Goal: Information Seeking & Learning: Learn about a topic

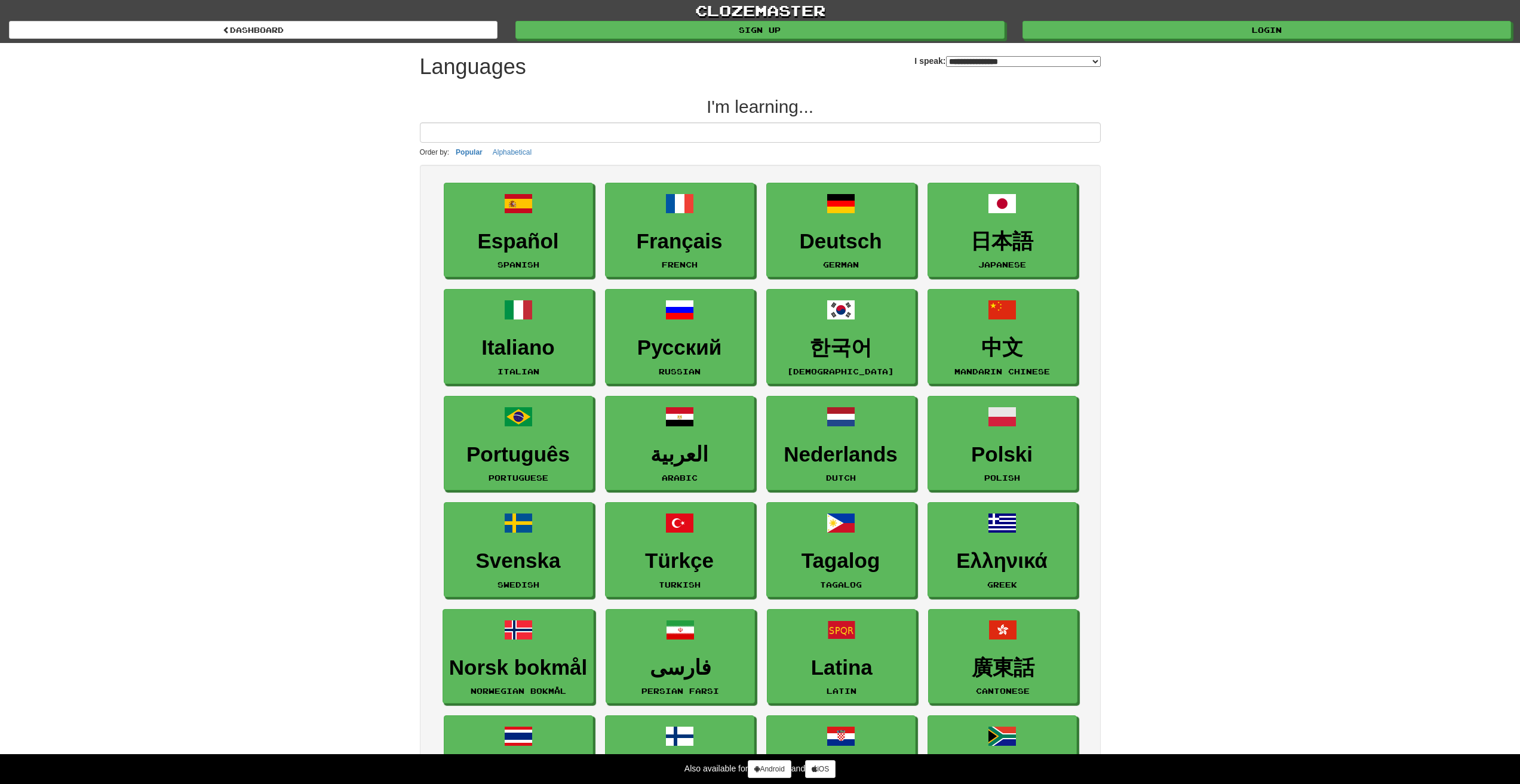
select select "*******"
click at [535, 226] on link "Español Spanish" at bounding box center [519, 231] width 150 height 95
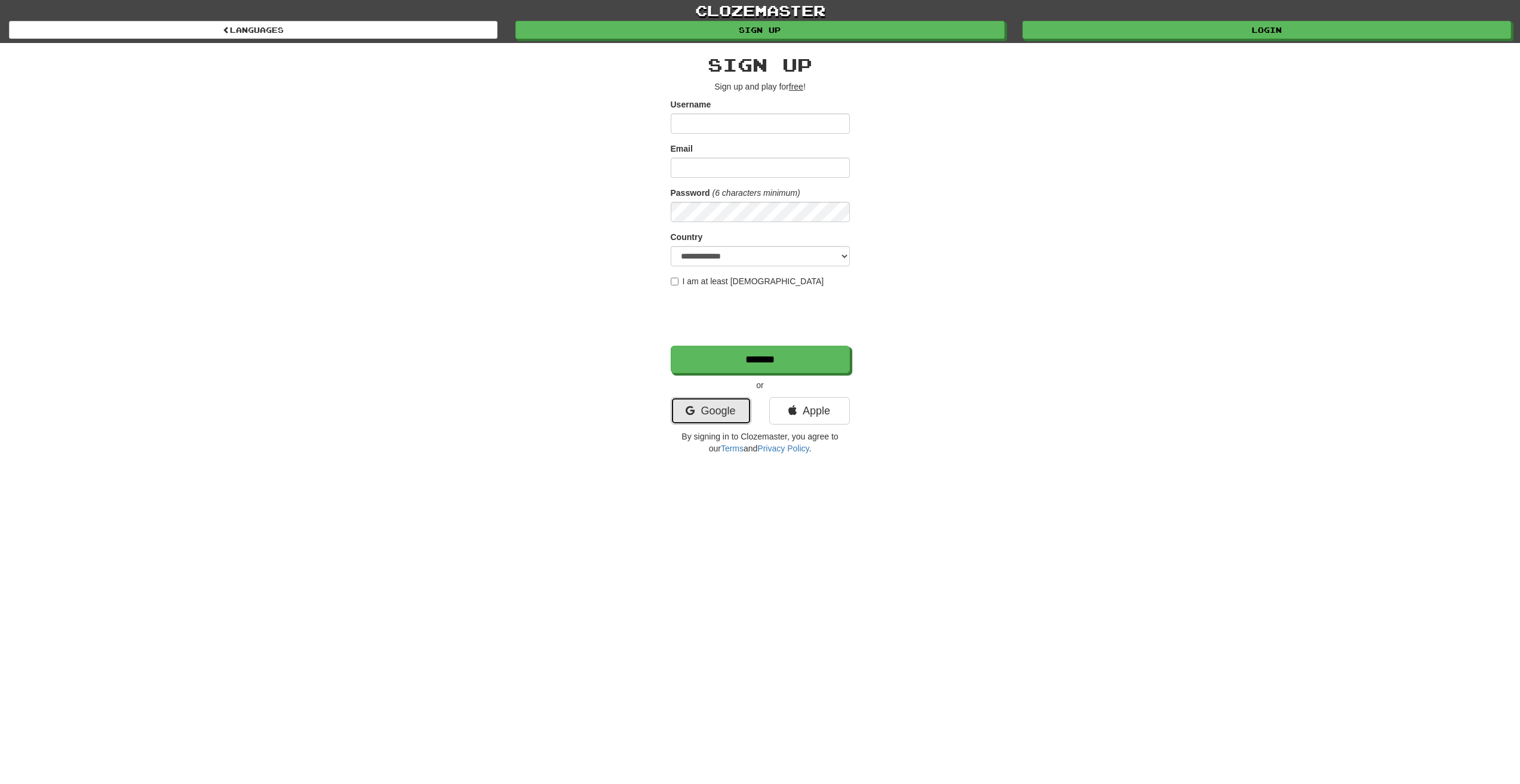
click at [717, 407] on link "Google" at bounding box center [711, 410] width 81 height 27
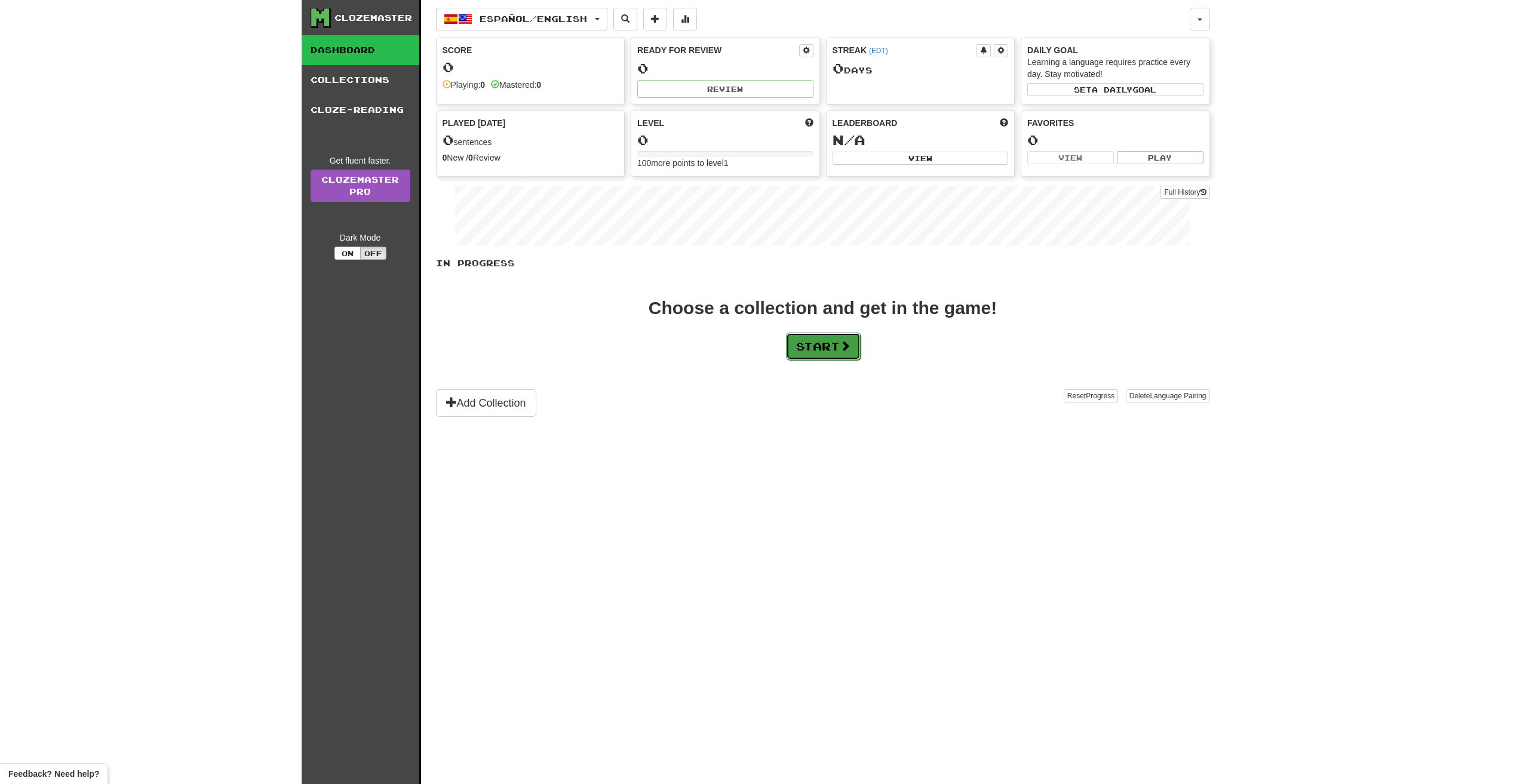
click at [841, 342] on button "Start" at bounding box center [823, 346] width 75 height 27
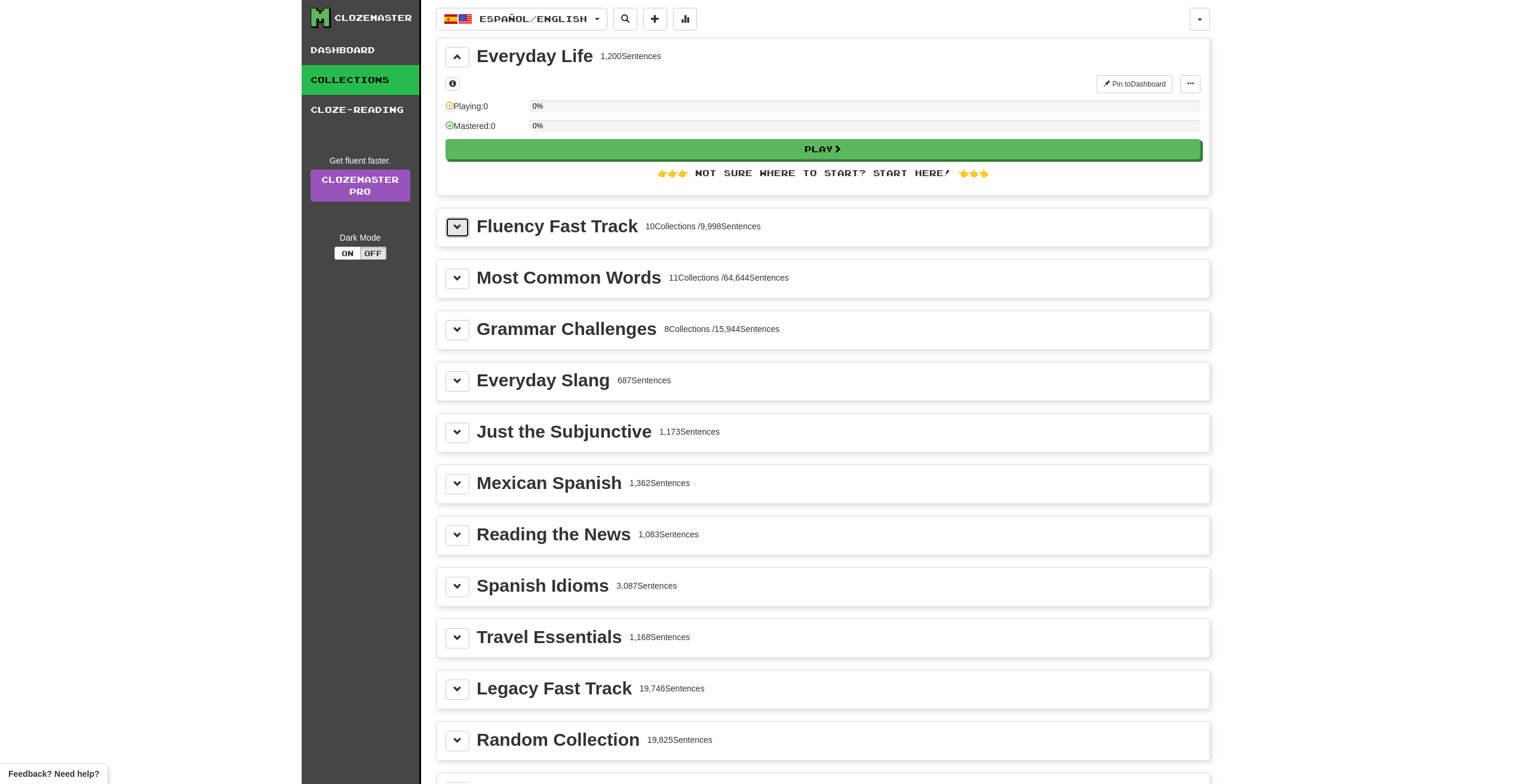
click at [457, 223] on span at bounding box center [458, 227] width 9 height 9
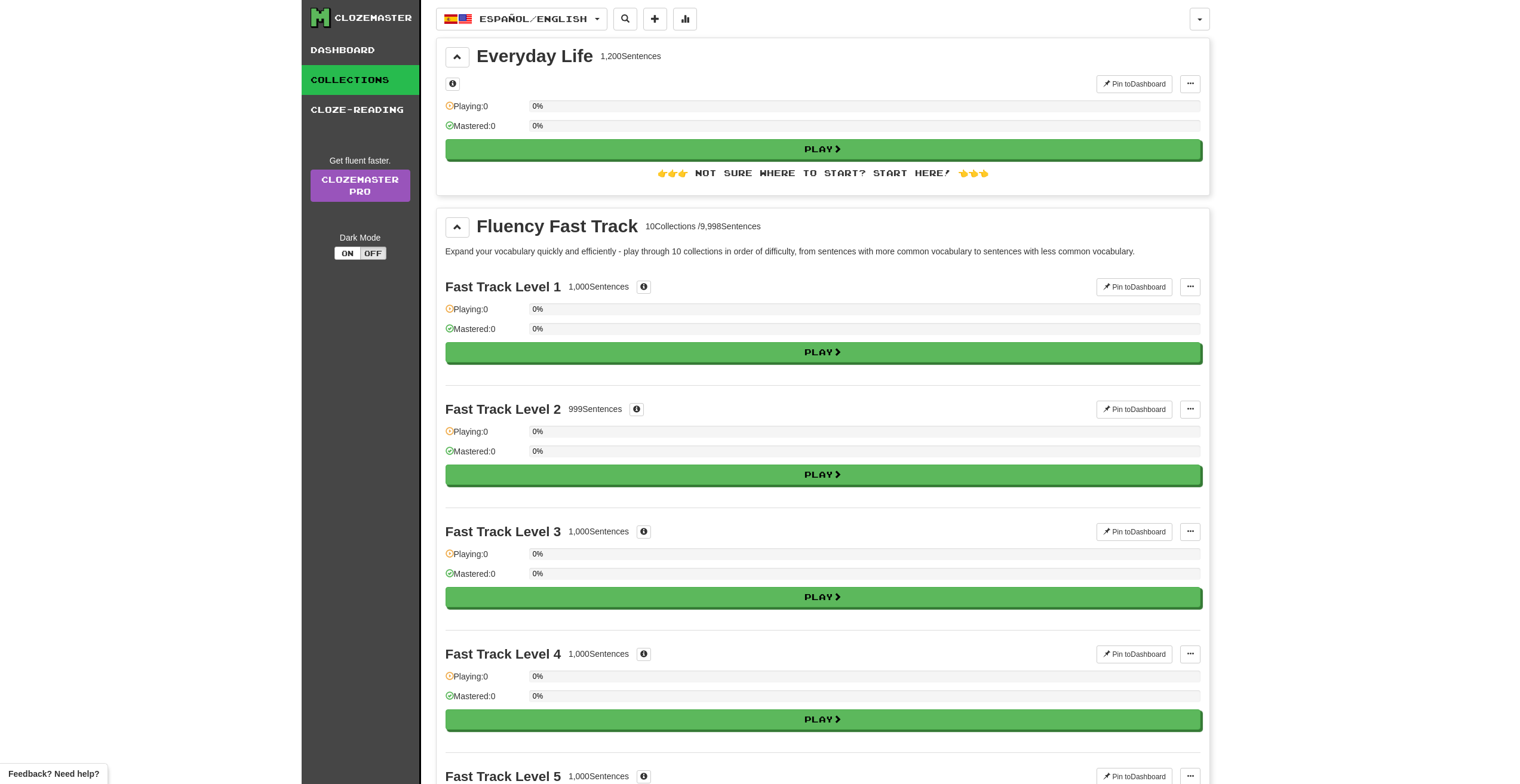
click at [705, 341] on div "0%" at bounding box center [865, 332] width 672 height 19
click at [713, 354] on button "Play" at bounding box center [824, 353] width 755 height 20
select select "**"
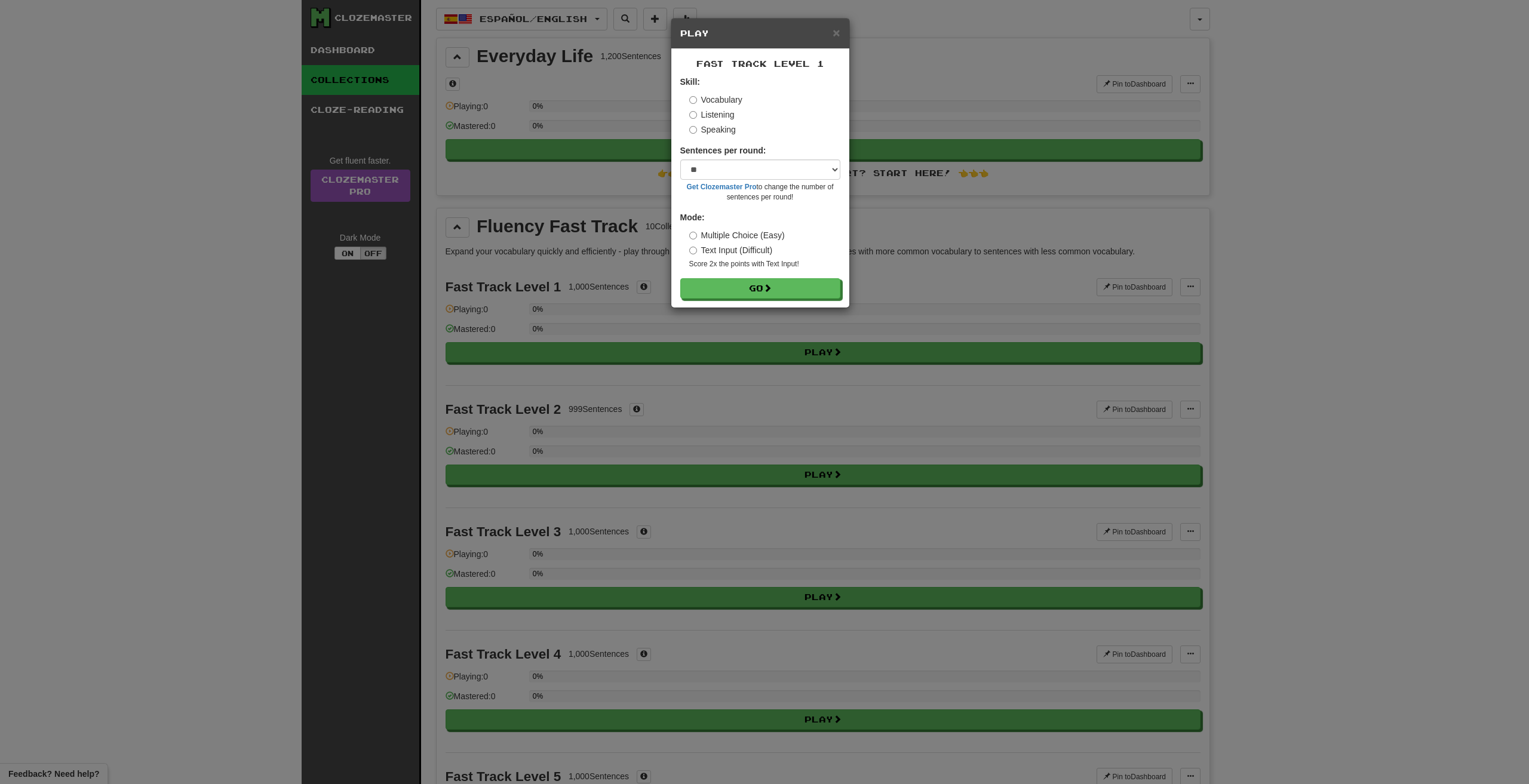
click at [694, 111] on label "Listening" at bounding box center [712, 114] width 45 height 12
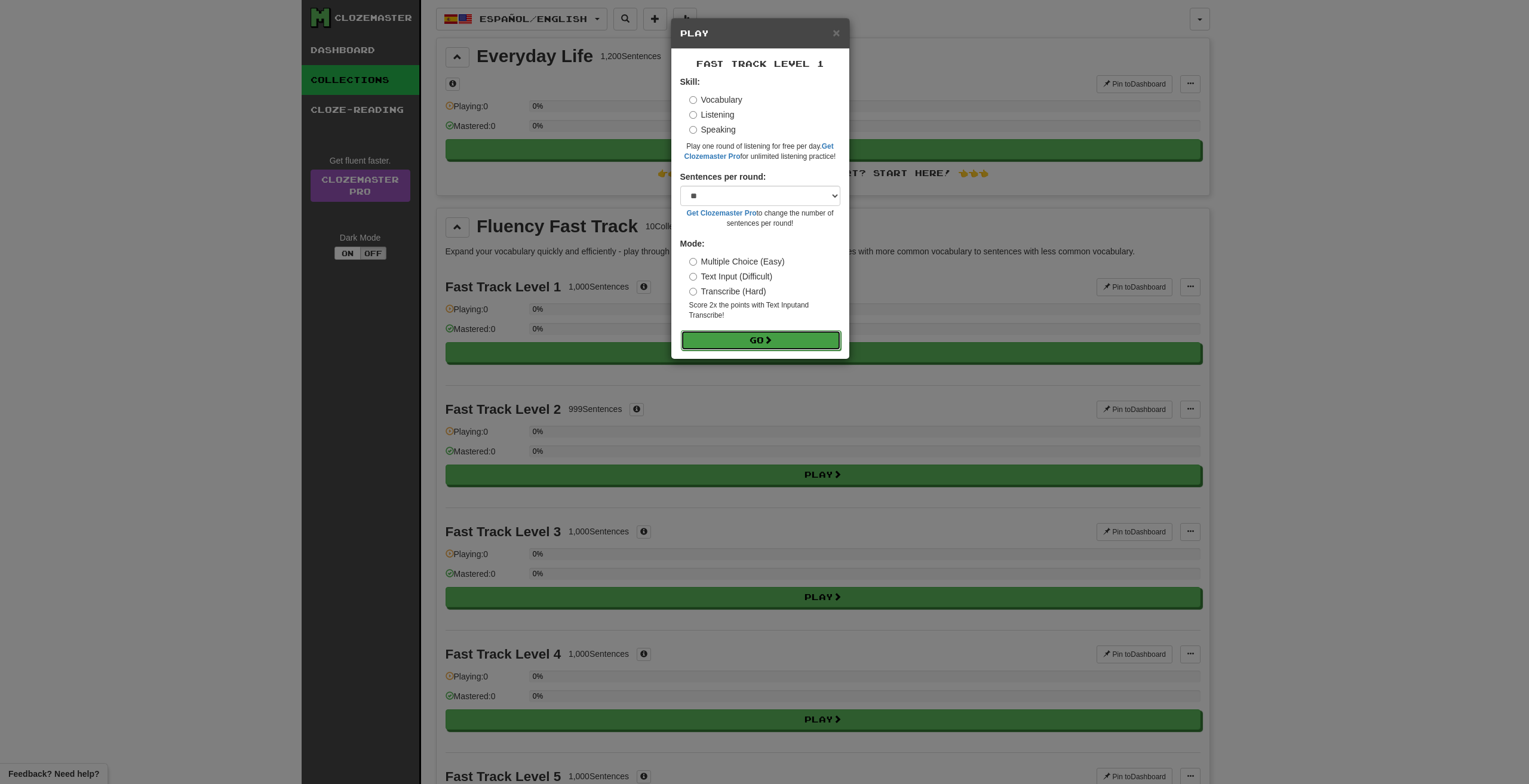
click at [738, 333] on button "Go" at bounding box center [761, 340] width 160 height 20
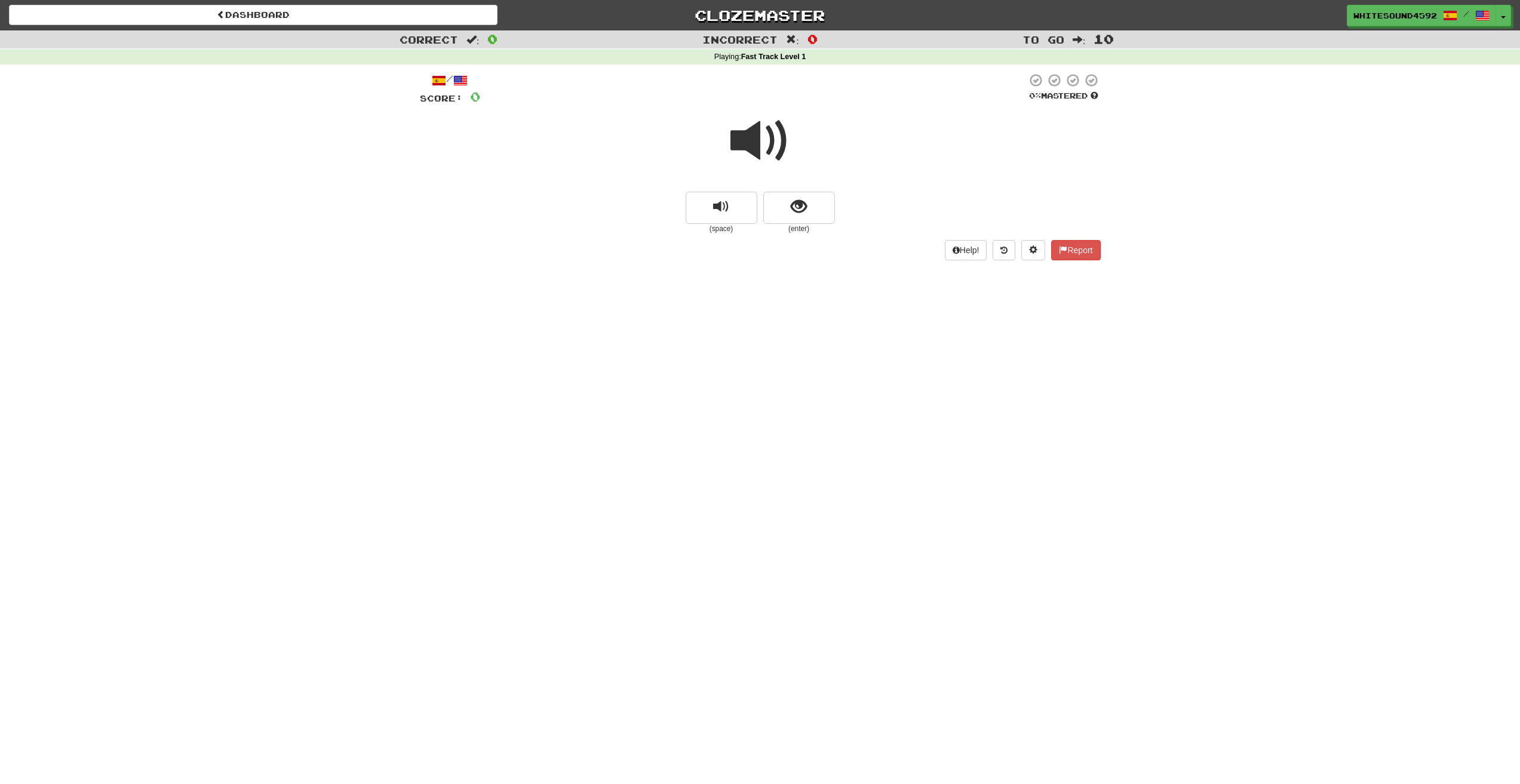
click at [736, 147] on span at bounding box center [760, 141] width 60 height 60
click at [784, 201] on button "show sentence" at bounding box center [800, 208] width 72 height 32
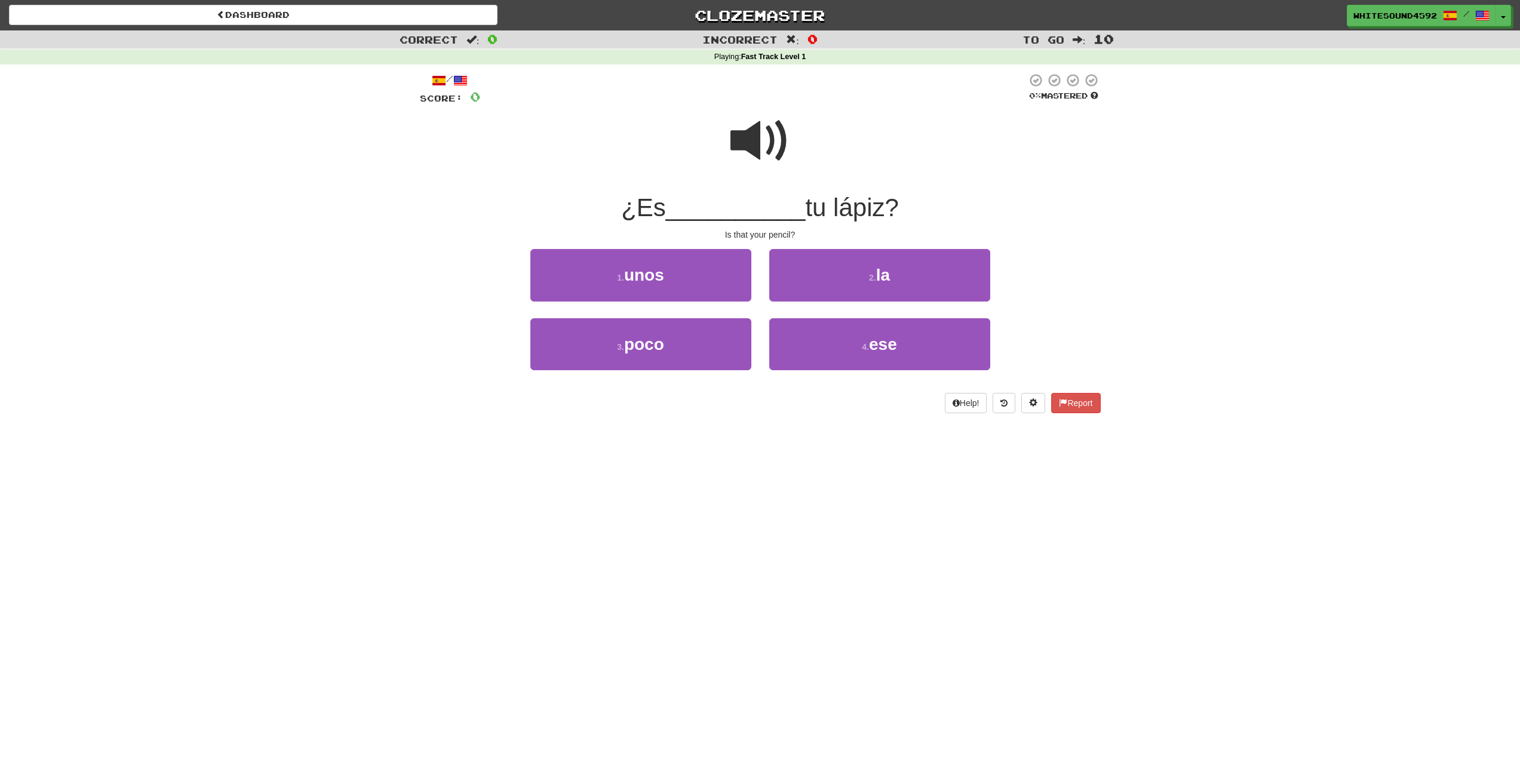
click at [699, 210] on span "__________" at bounding box center [736, 207] width 139 height 28
click at [856, 346] on button "4 . ese" at bounding box center [879, 344] width 221 height 52
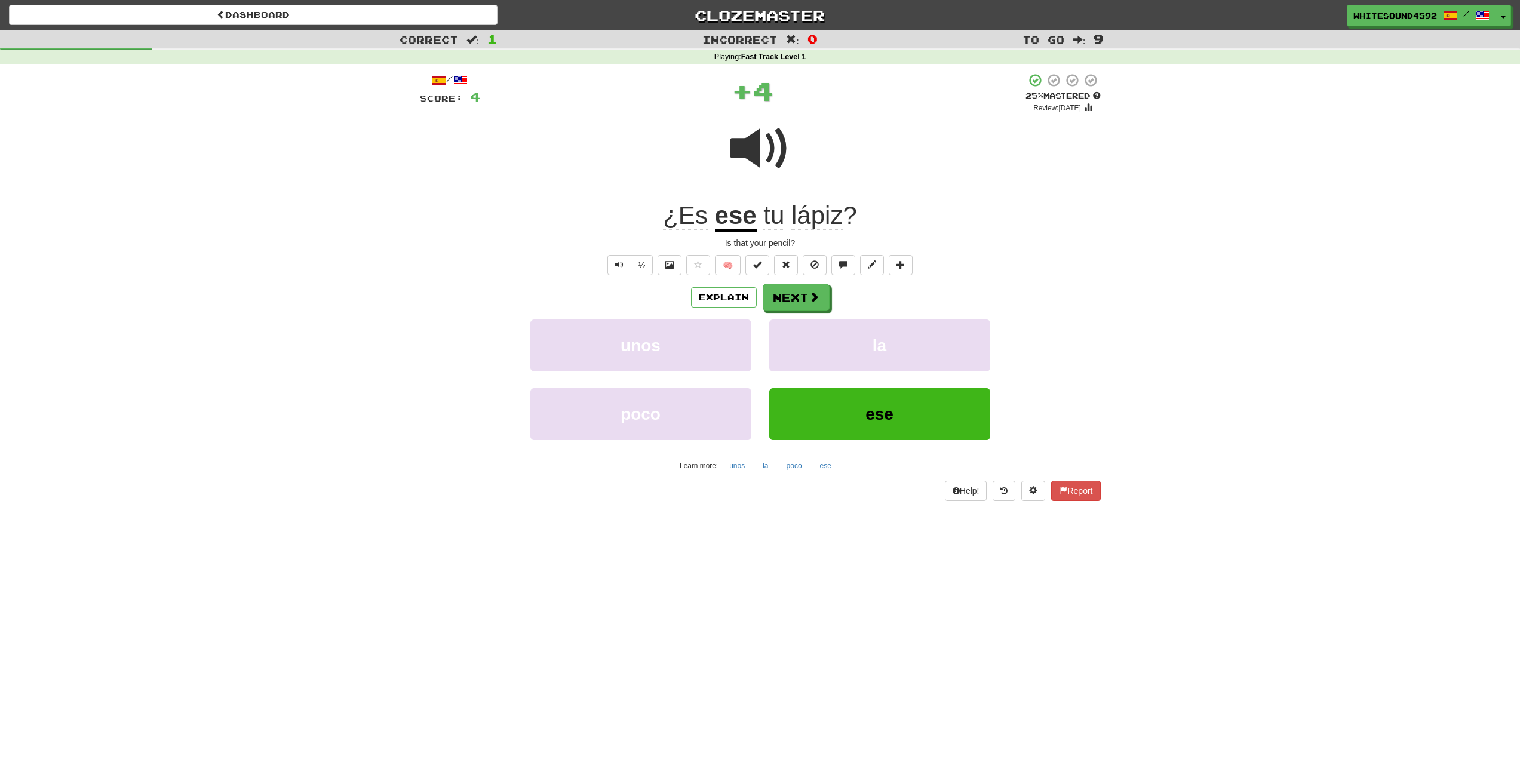
click at [808, 282] on div "/ Score: 4 + 4 25 % Mastered Review: 2025-08-17 ¿Es ese tu lápiz ? Is that your…" at bounding box center [760, 287] width 681 height 428
click at [805, 284] on button "Next" at bounding box center [797, 298] width 67 height 27
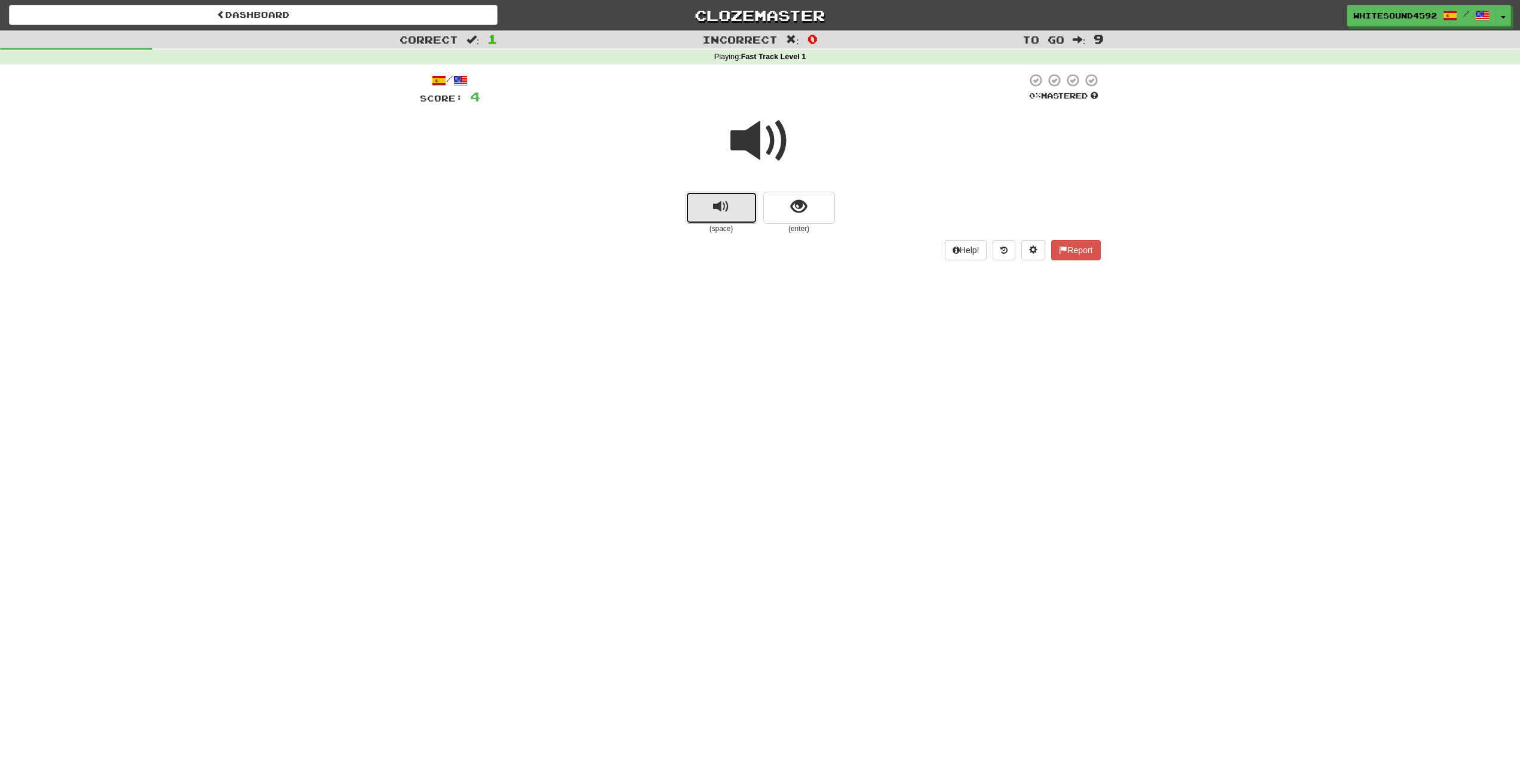
click at [729, 206] on button "replay audio" at bounding box center [722, 208] width 72 height 32
click at [797, 207] on span "show sentence" at bounding box center [799, 207] width 16 height 16
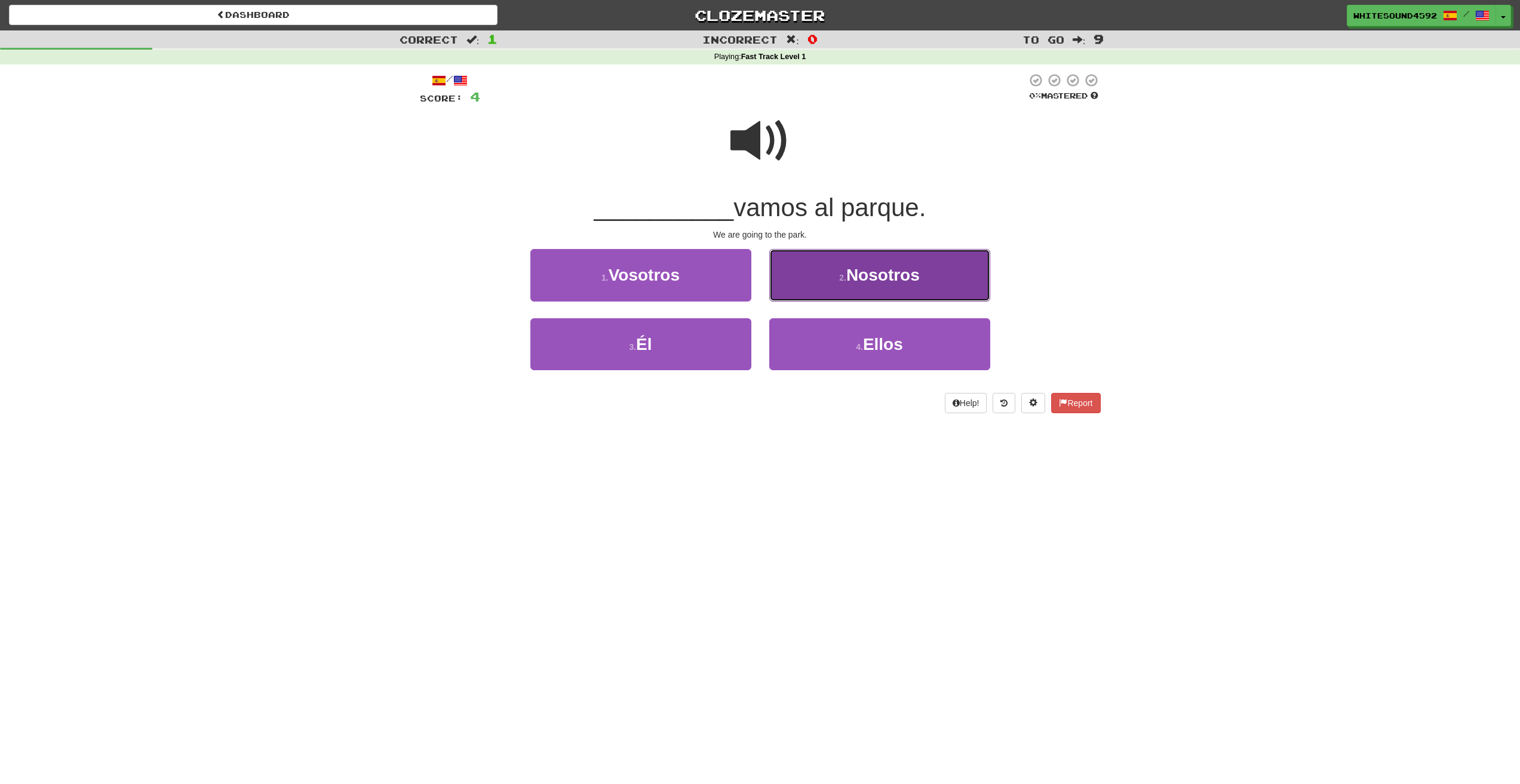
click at [836, 281] on button "2 . Nosotros" at bounding box center [879, 275] width 221 height 52
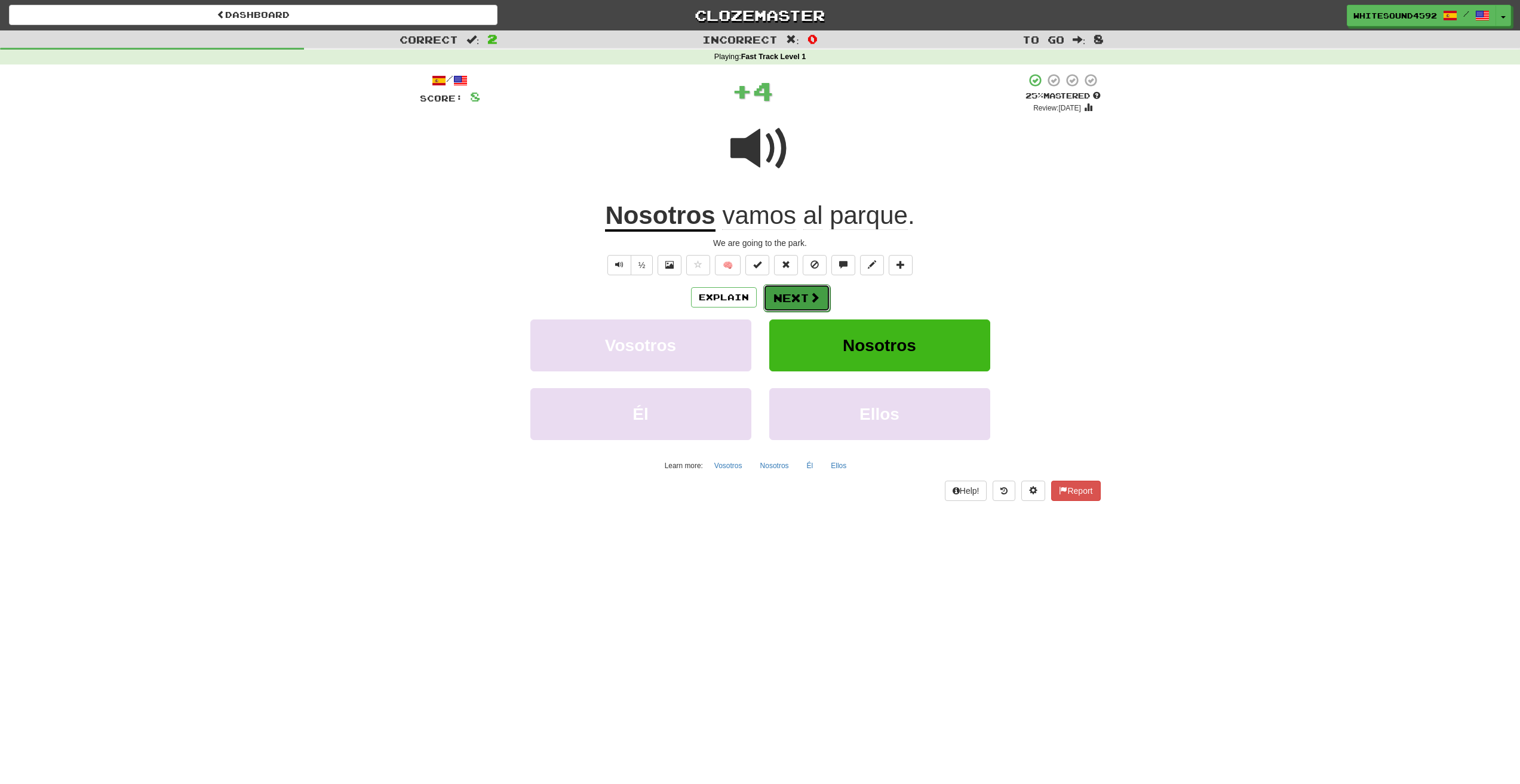
click at [790, 297] on button "Next" at bounding box center [797, 298] width 67 height 27
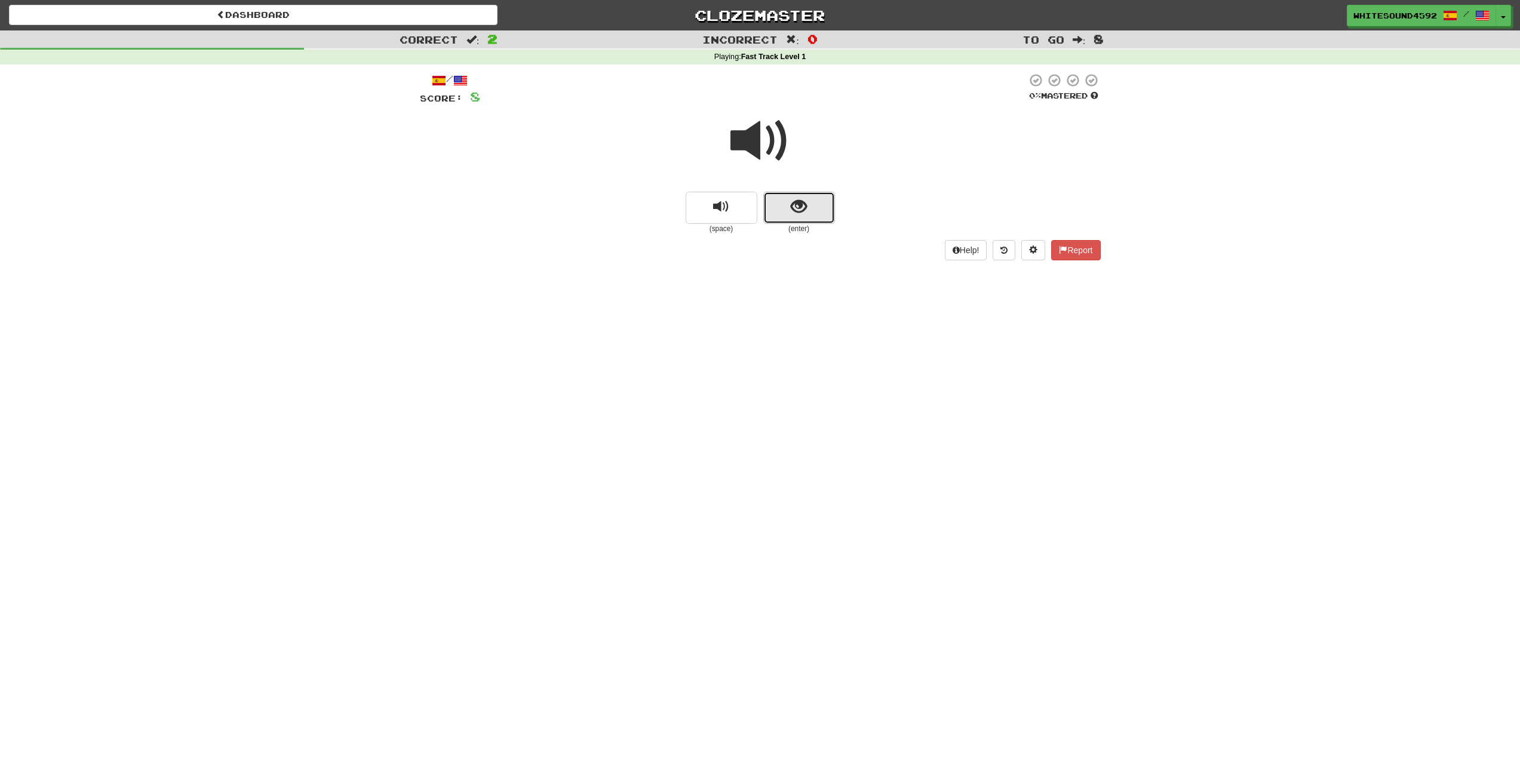
click at [818, 211] on button "show sentence" at bounding box center [800, 208] width 72 height 32
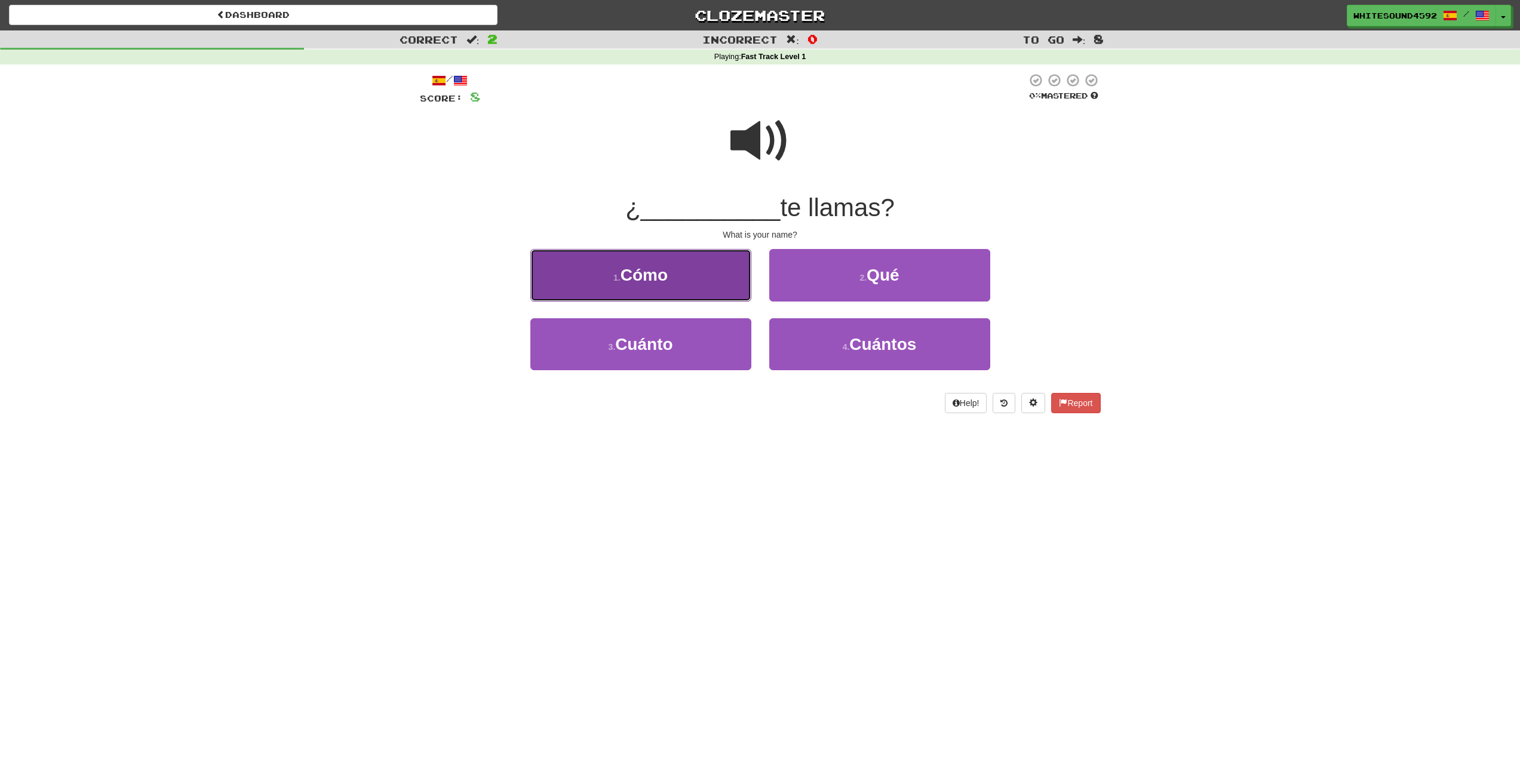
click at [661, 270] on span "Cómo" at bounding box center [644, 275] width 47 height 19
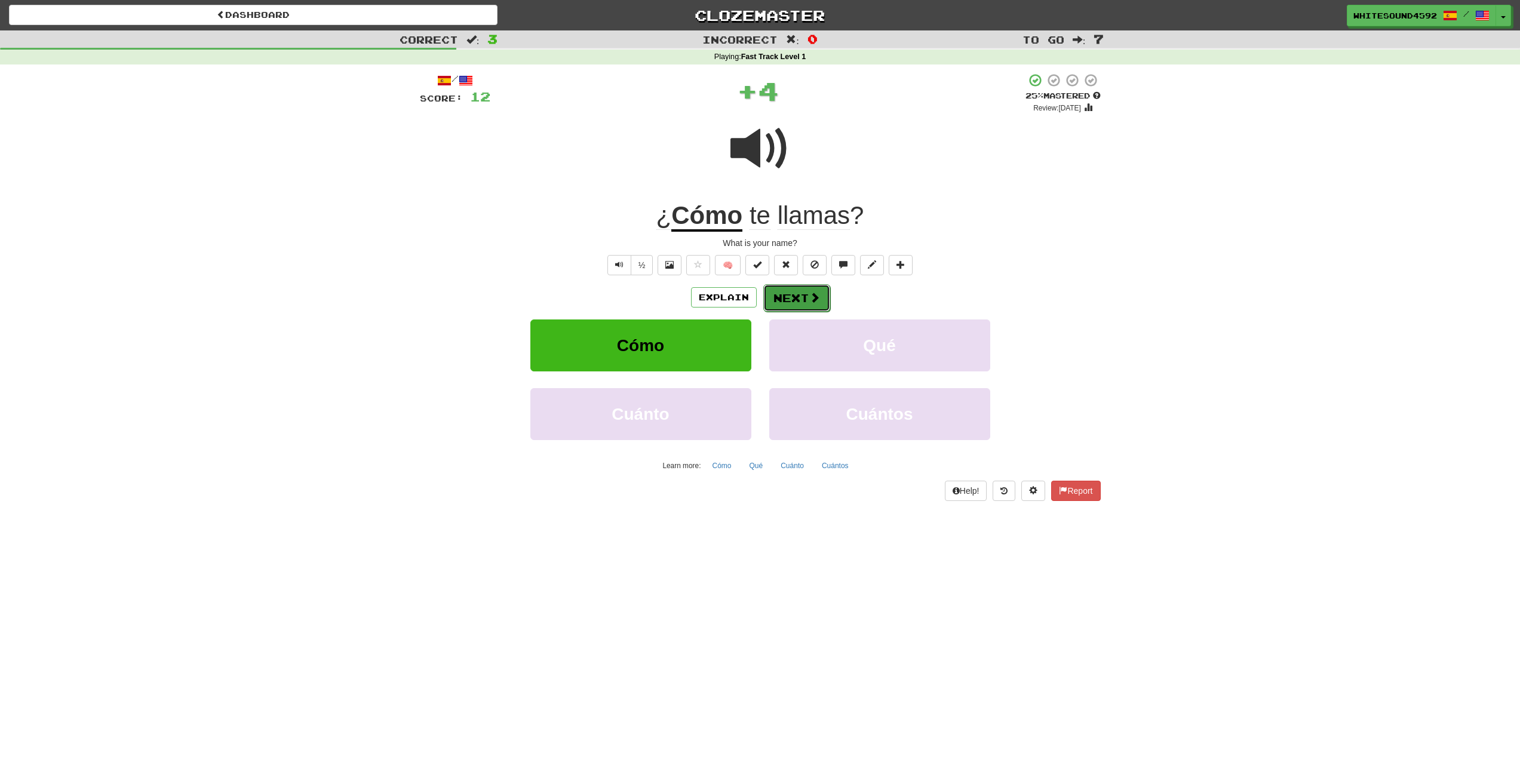
click at [821, 284] on button "Next" at bounding box center [797, 298] width 67 height 27
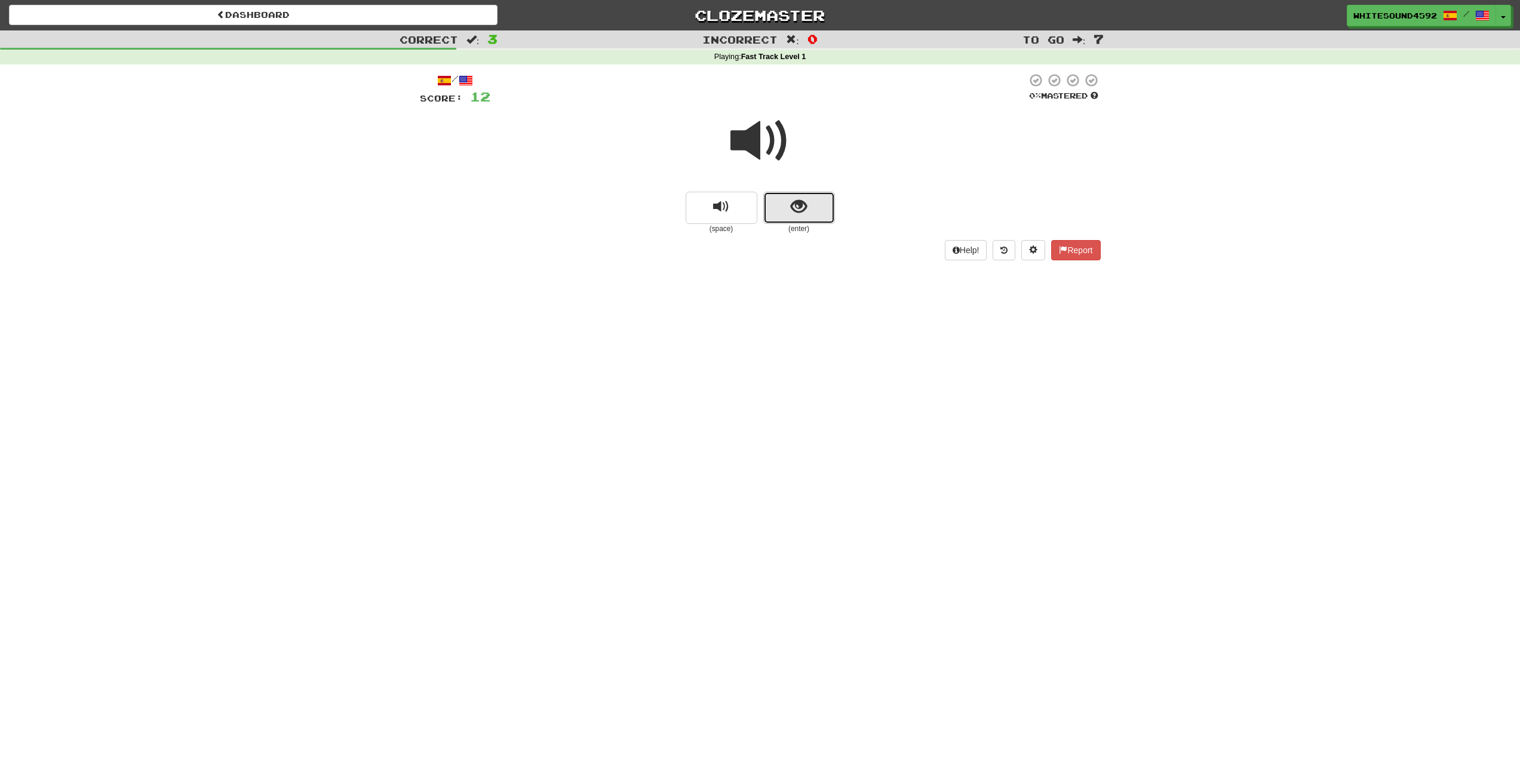
click at [802, 206] on span "show sentence" at bounding box center [799, 207] width 16 height 16
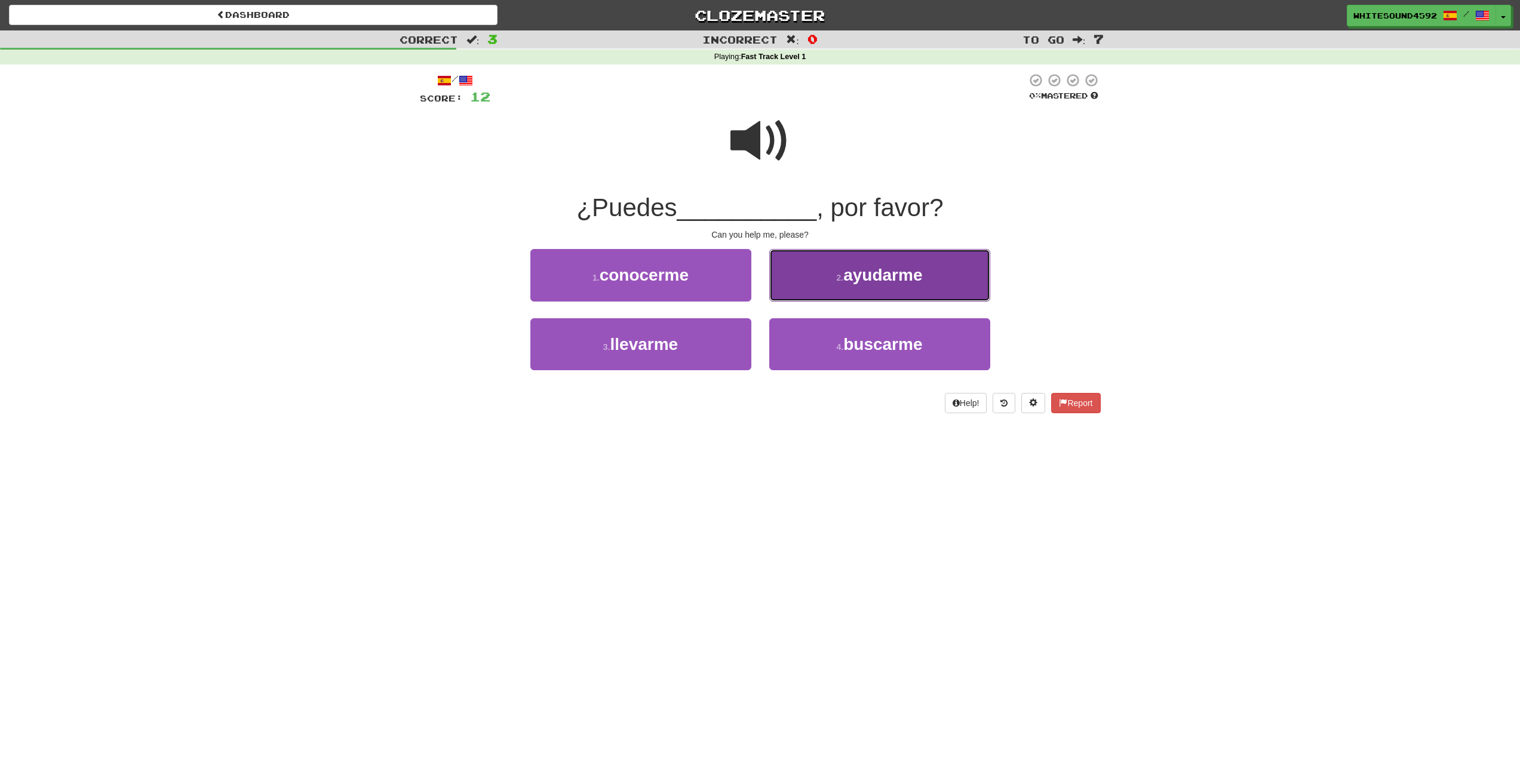
click at [844, 275] on small "2 ." at bounding box center [841, 277] width 7 height 9
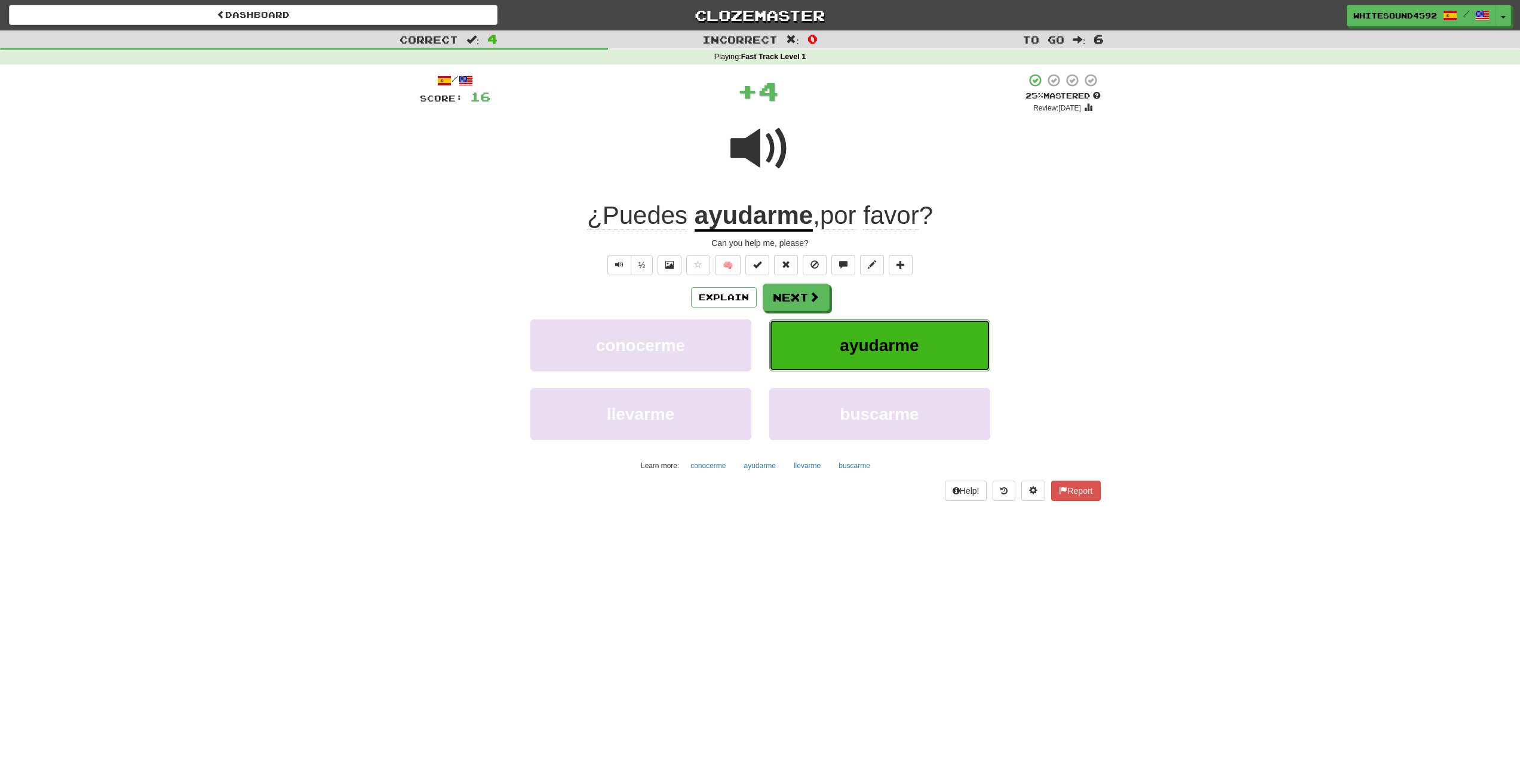
click at [836, 323] on button "ayudarme" at bounding box center [879, 345] width 221 height 52
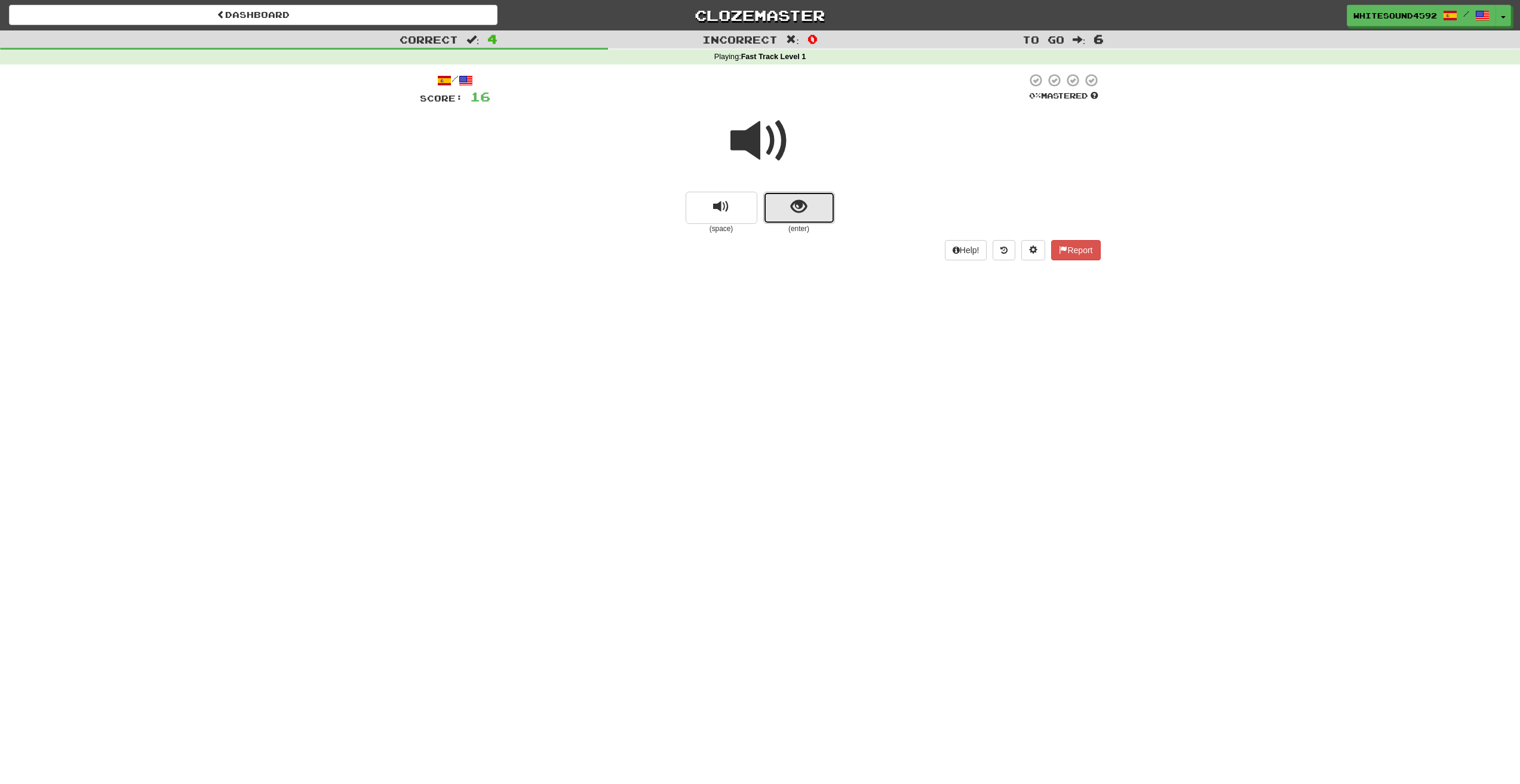
click at [796, 221] on button "show sentence" at bounding box center [800, 208] width 72 height 32
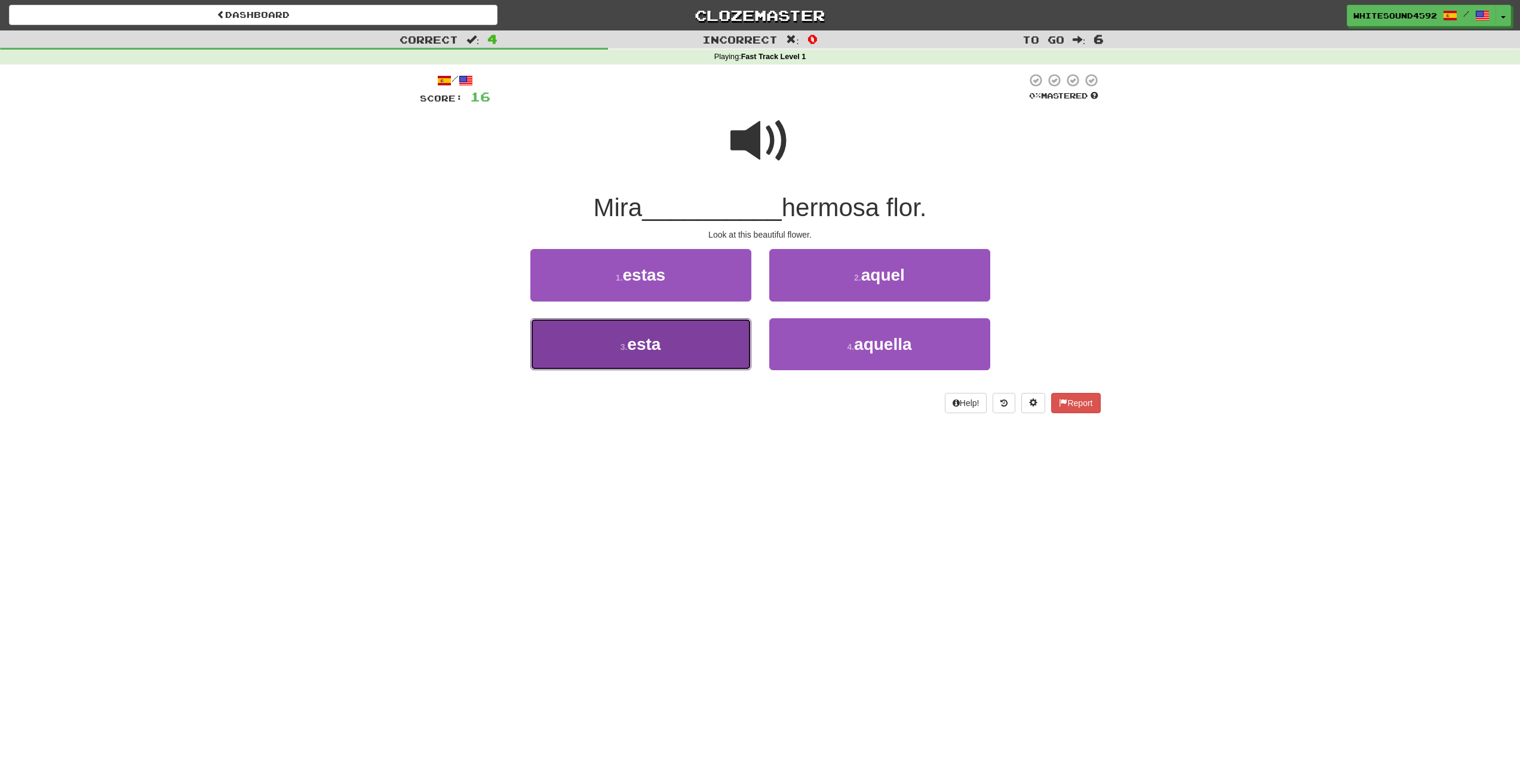
click at [667, 329] on button "3 . esta" at bounding box center [641, 344] width 221 height 52
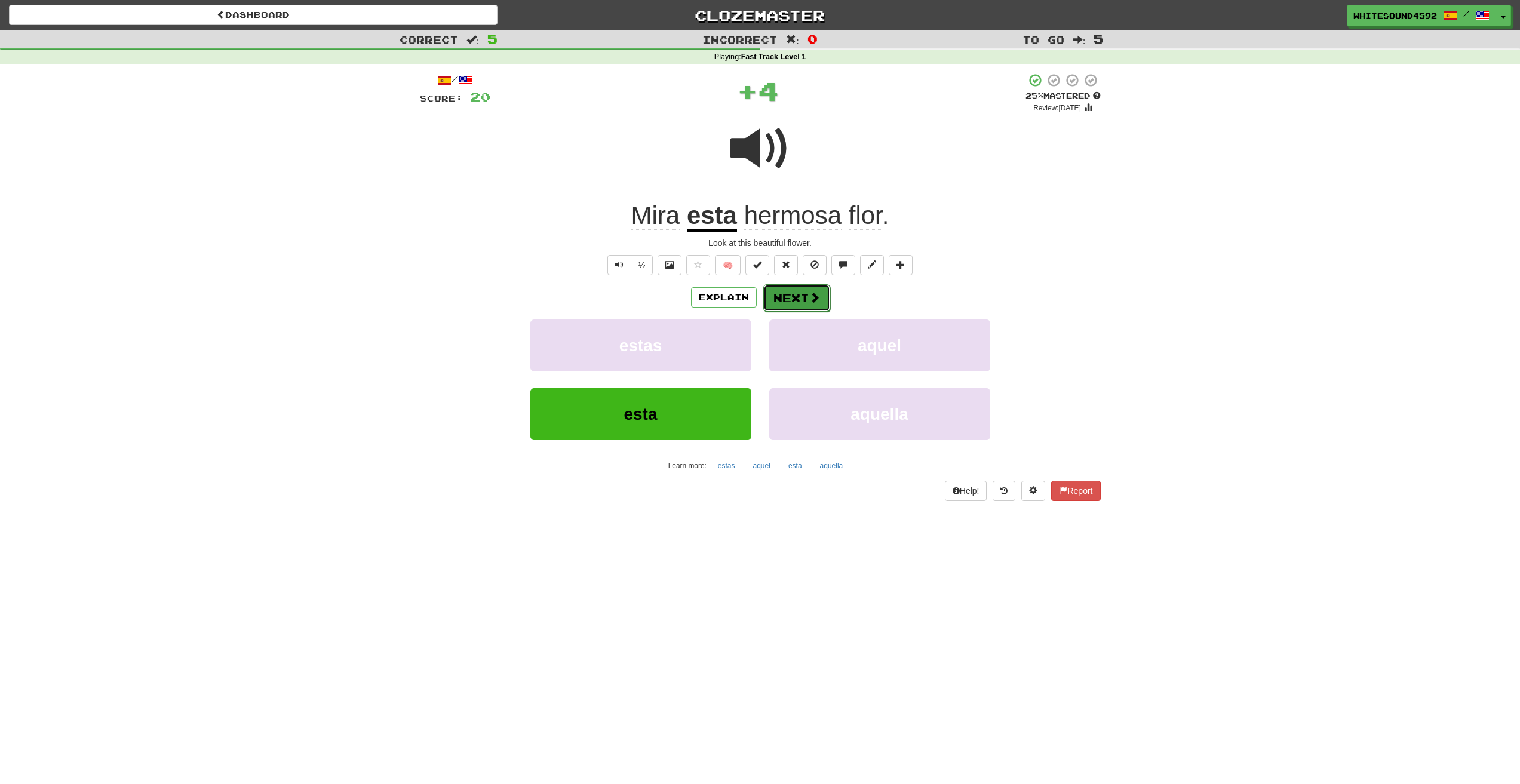
click at [798, 290] on button "Next" at bounding box center [797, 298] width 67 height 27
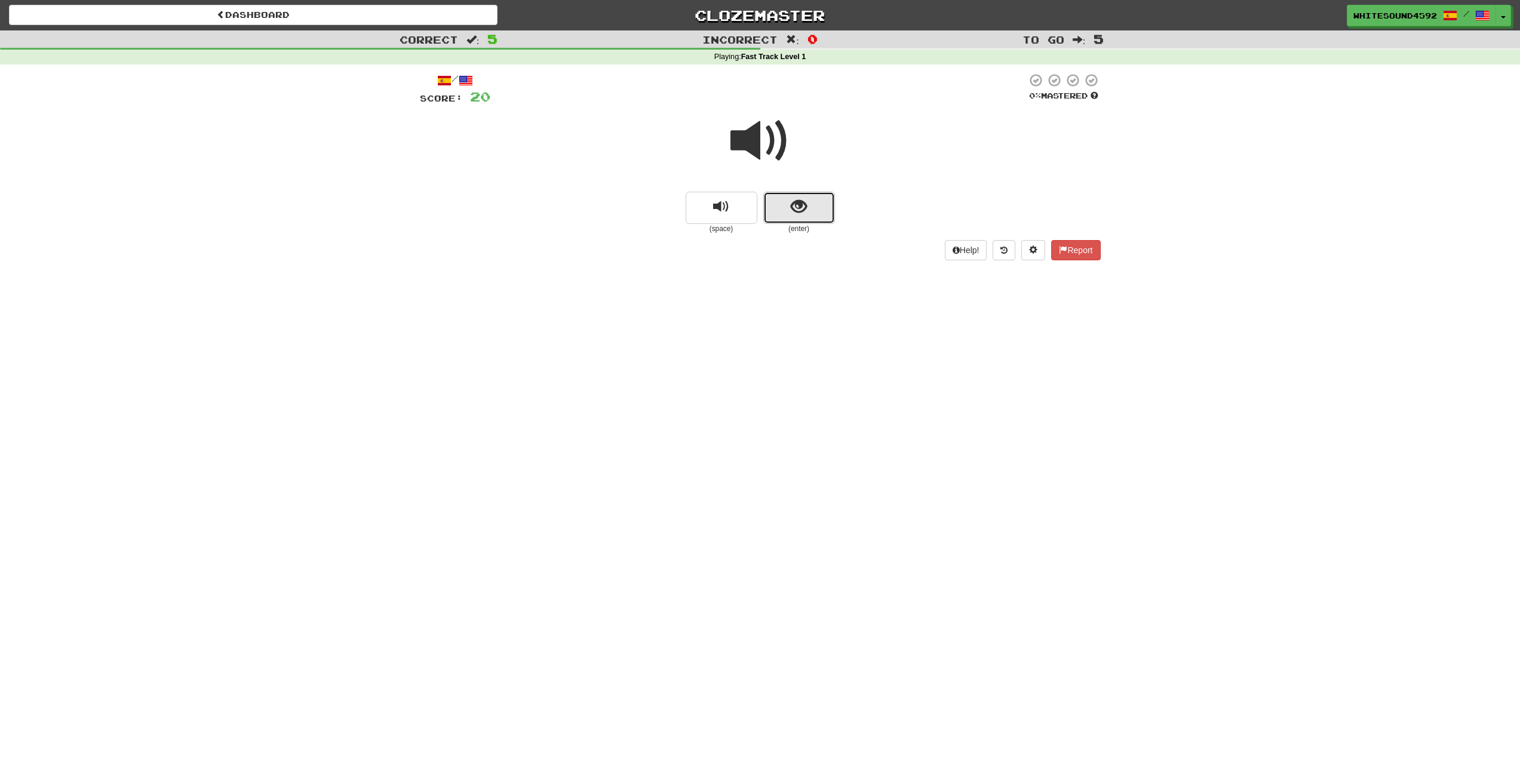
click at [800, 213] on span "show sentence" at bounding box center [799, 207] width 16 height 16
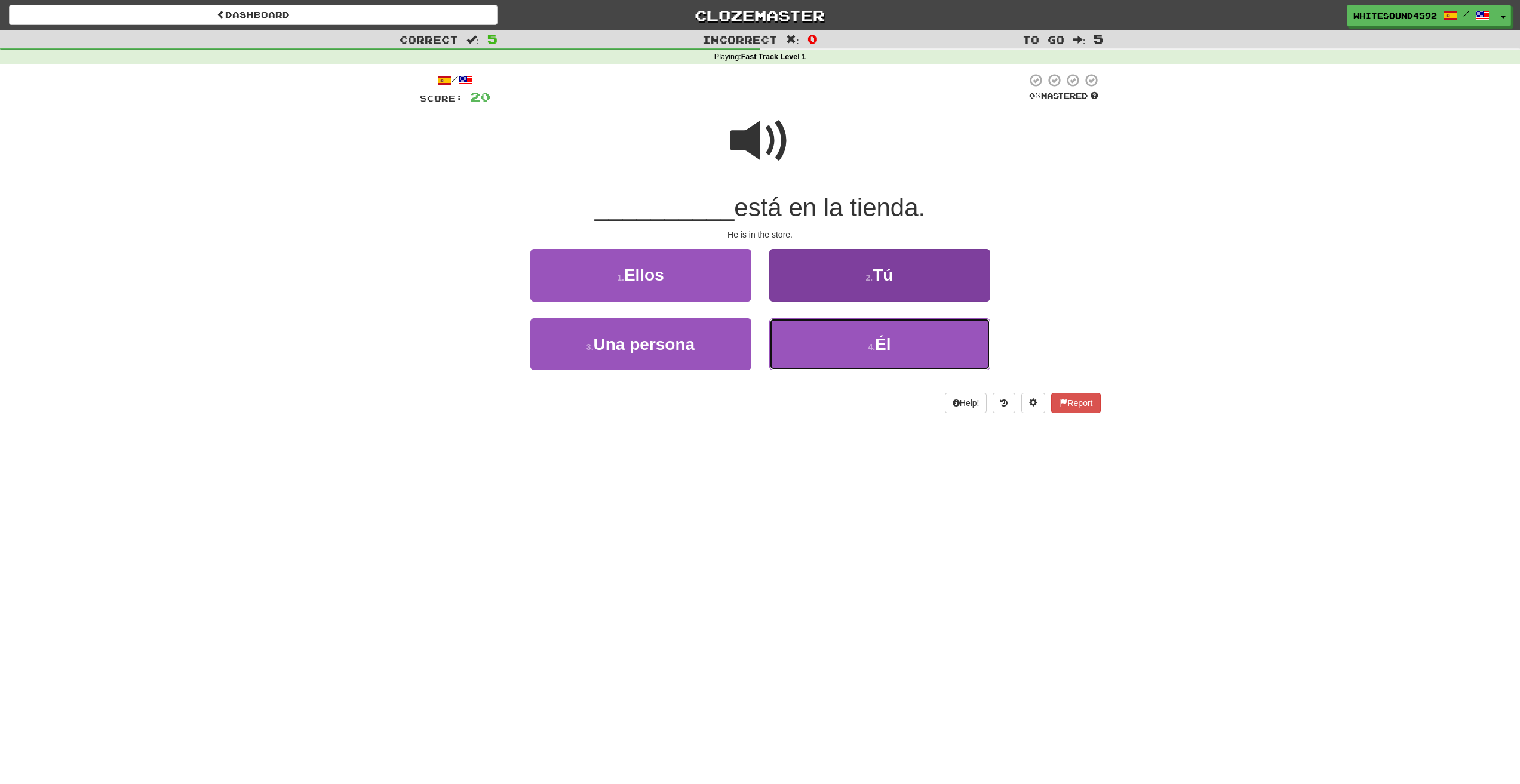
click at [902, 356] on button "4 . Él" at bounding box center [879, 344] width 221 height 52
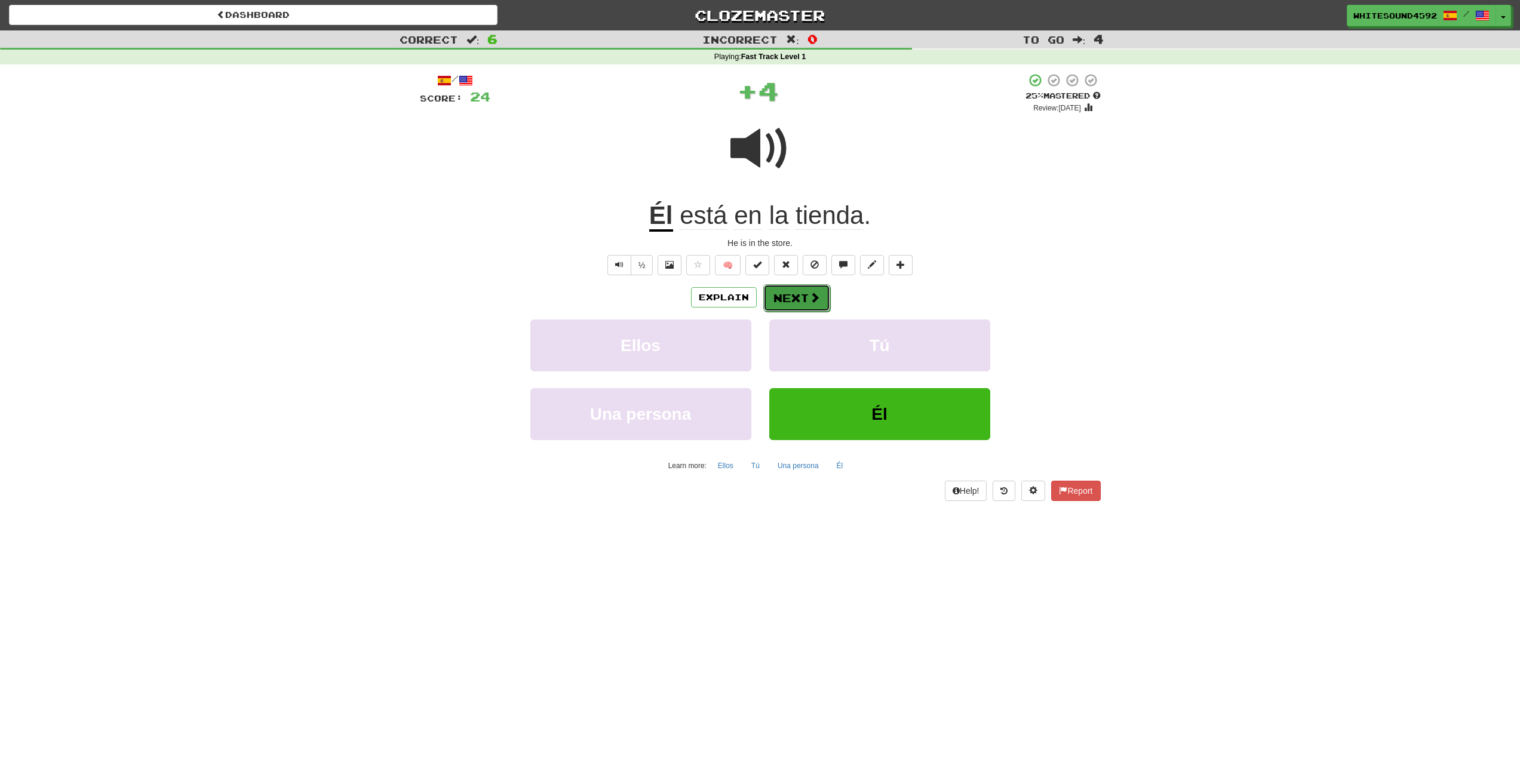
click at [807, 288] on button "Next" at bounding box center [797, 298] width 67 height 27
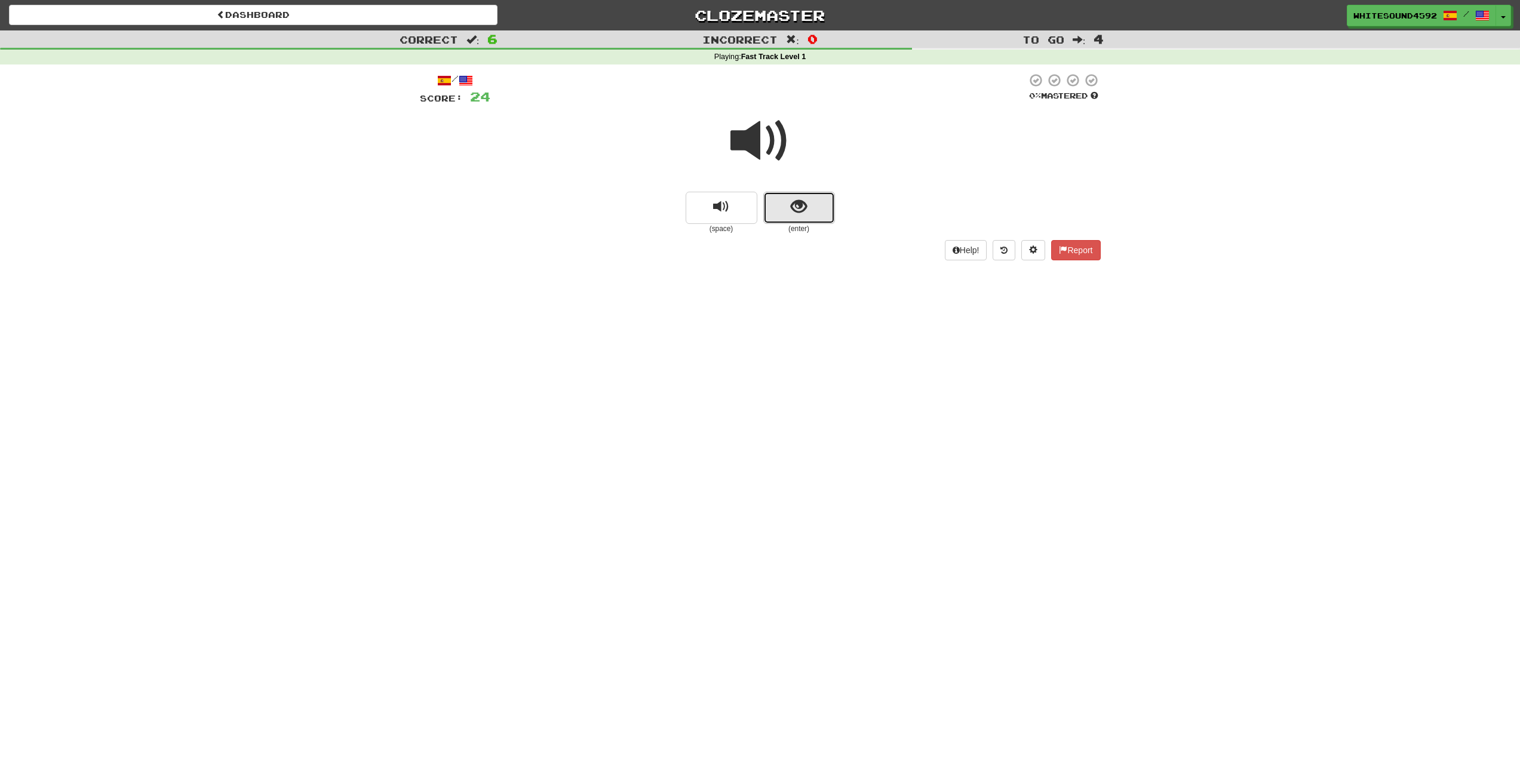
click at [786, 205] on button "show sentence" at bounding box center [800, 208] width 72 height 32
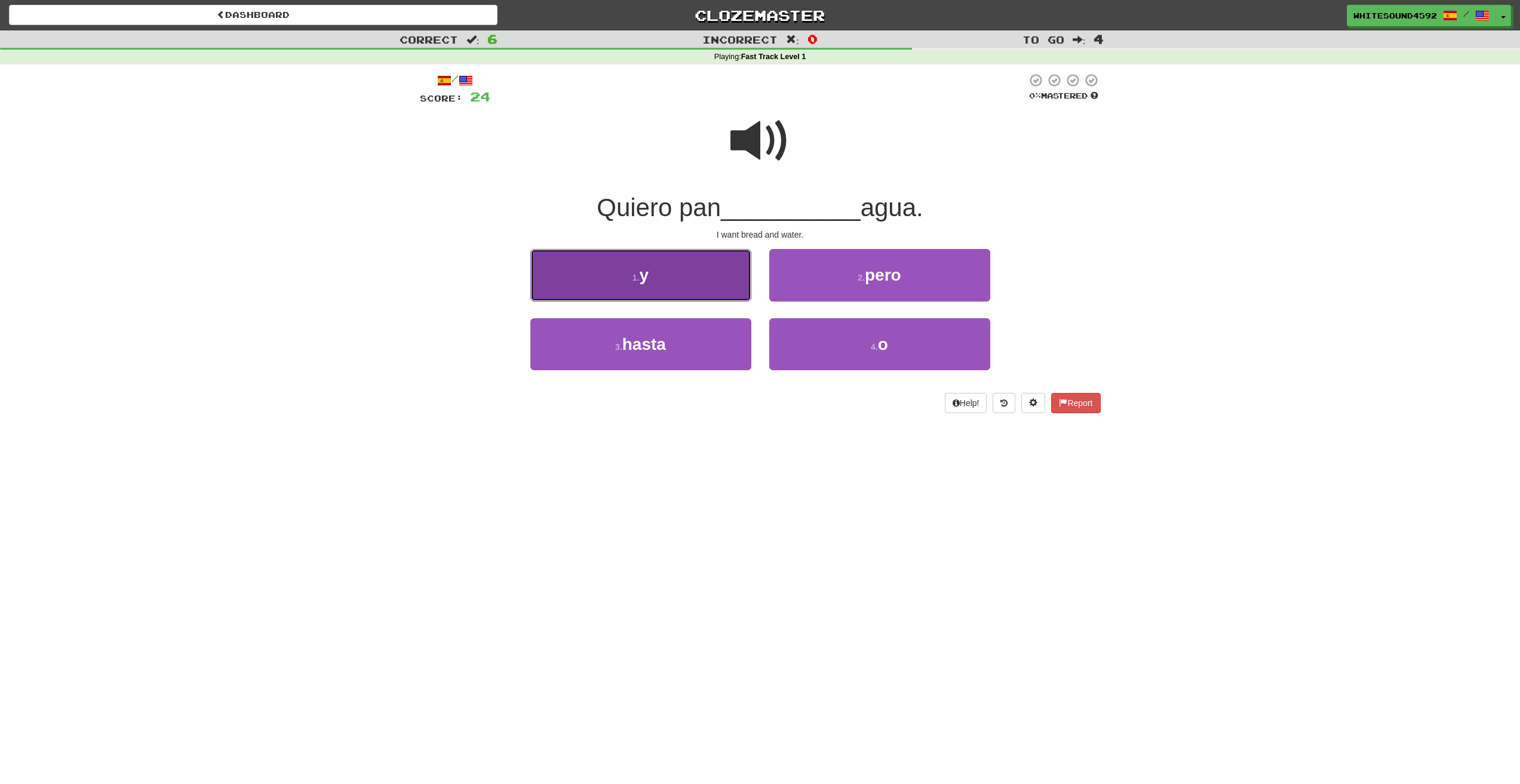
click at [676, 285] on button "1 . y" at bounding box center [641, 275] width 221 height 52
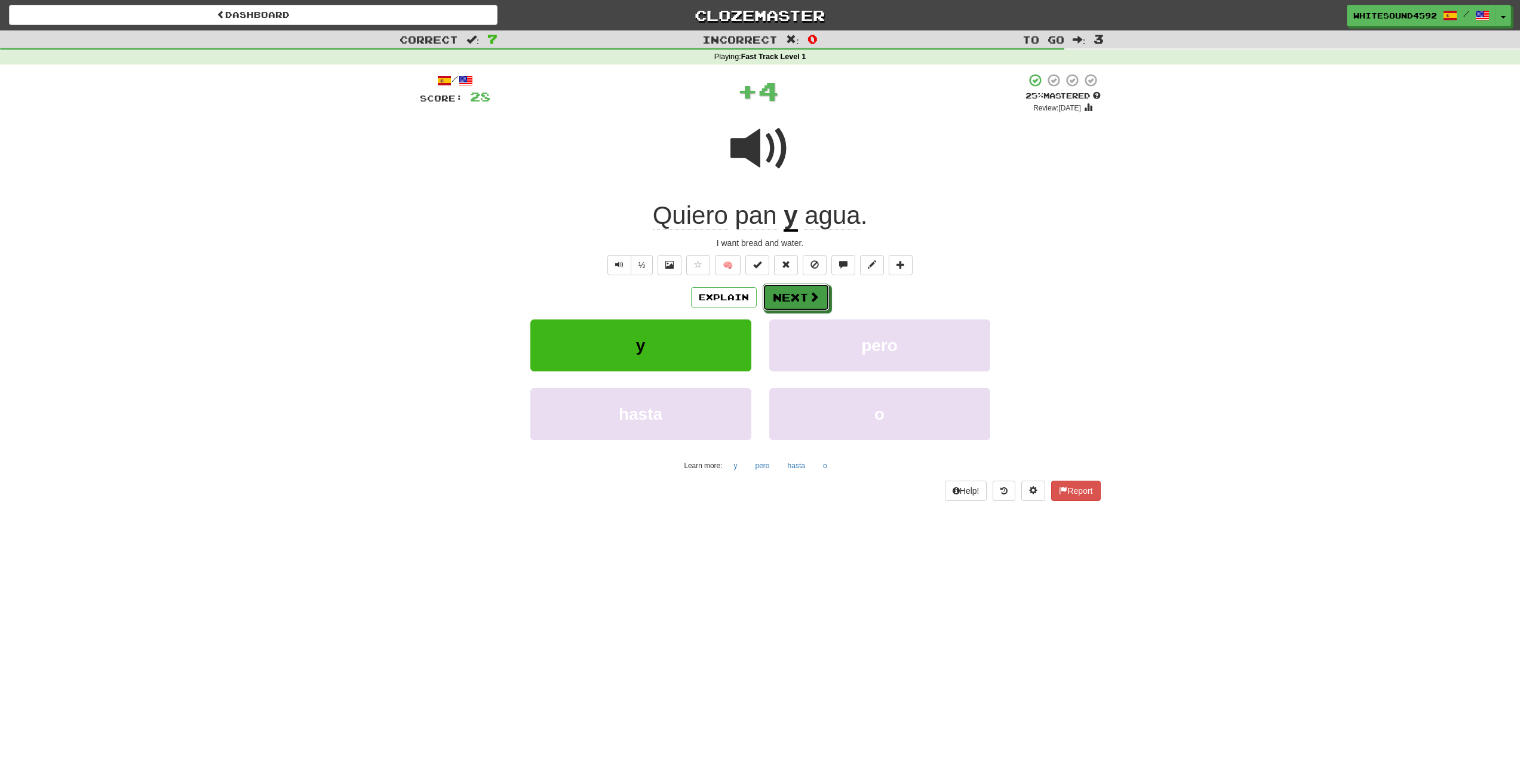
click at [761, 291] on div "Explain Next" at bounding box center [760, 298] width 681 height 27
click at [805, 289] on button "Next" at bounding box center [797, 298] width 67 height 27
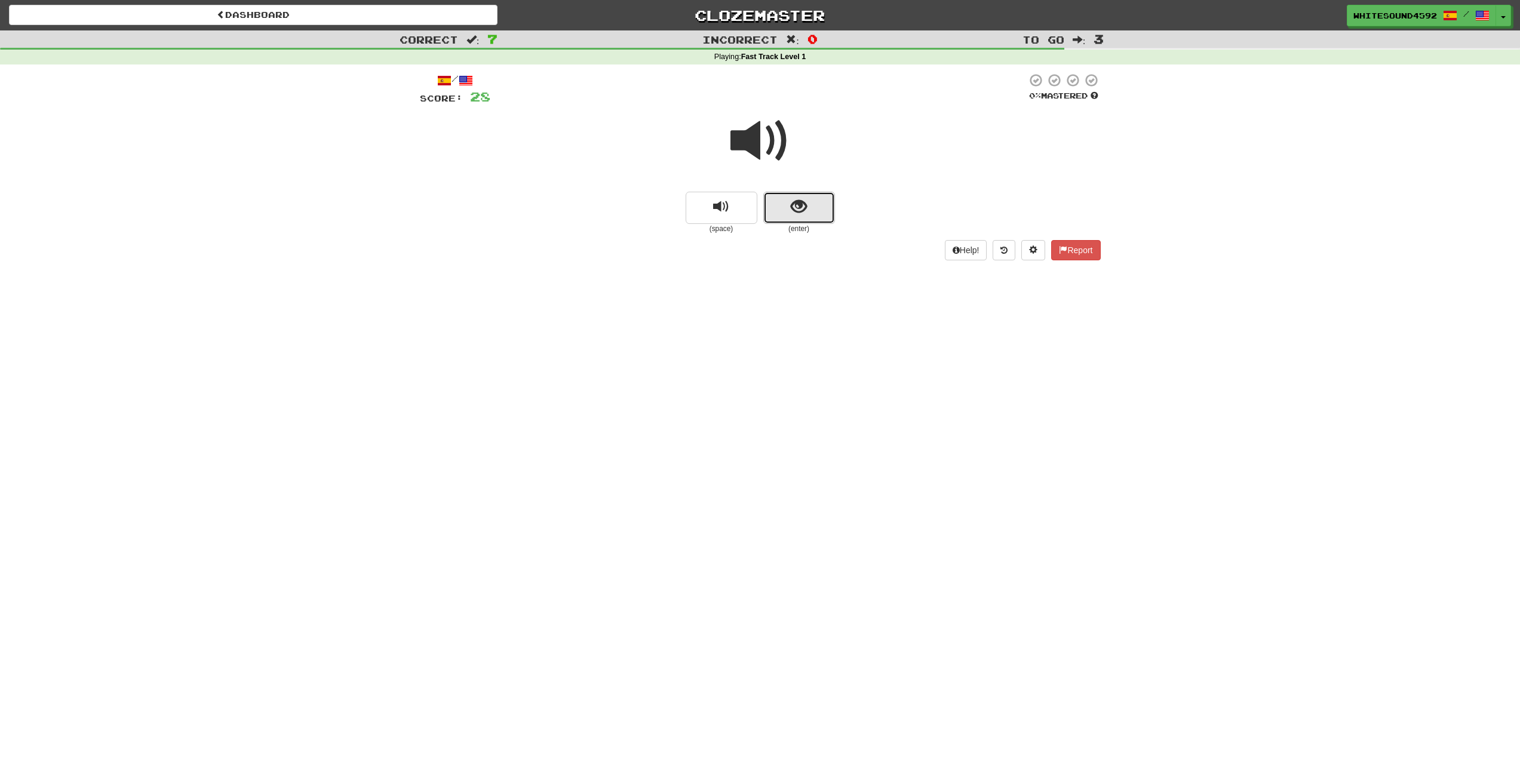
click at [790, 217] on button "show sentence" at bounding box center [800, 208] width 72 height 32
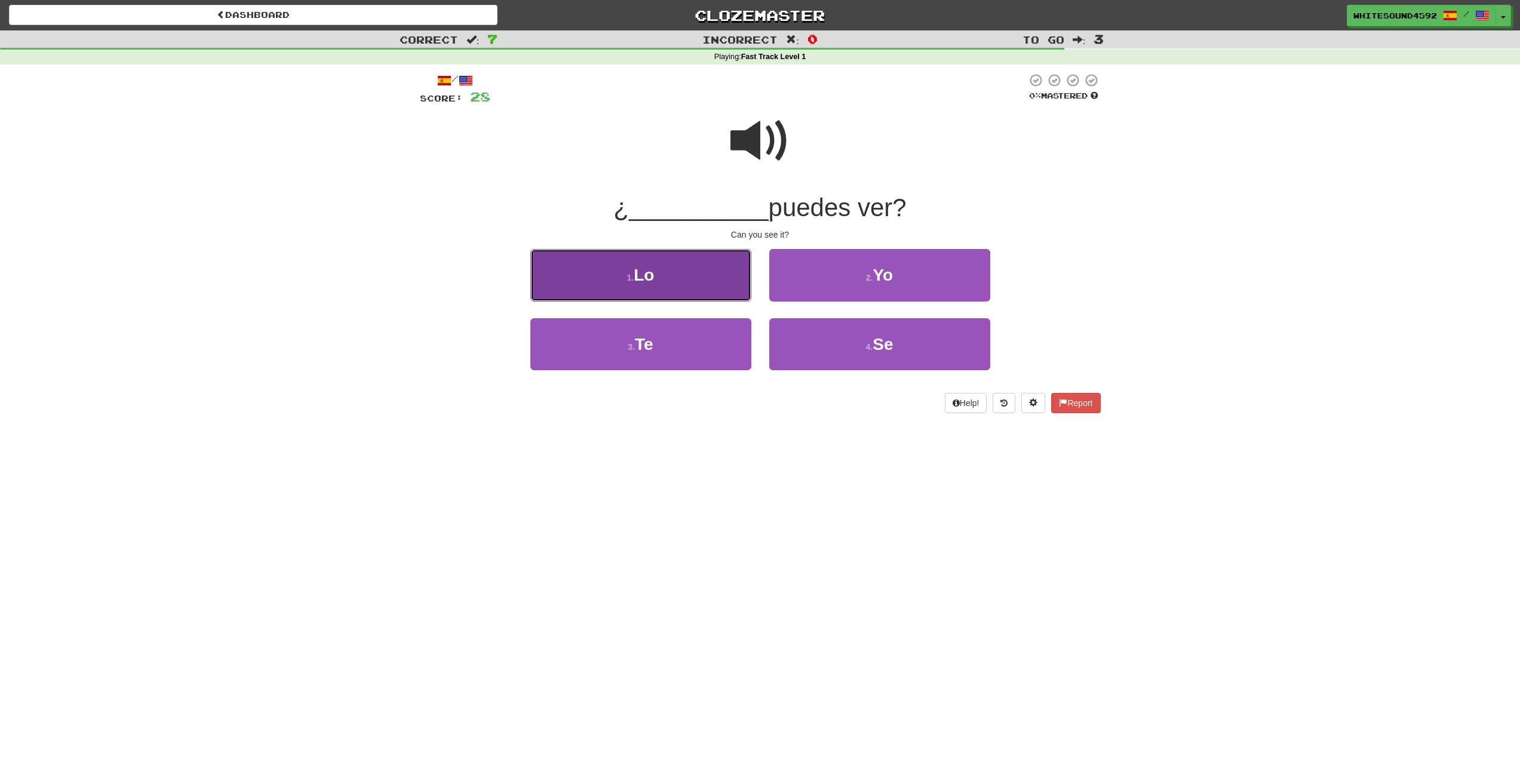
click at [690, 271] on button "1 . Lo" at bounding box center [641, 275] width 221 height 52
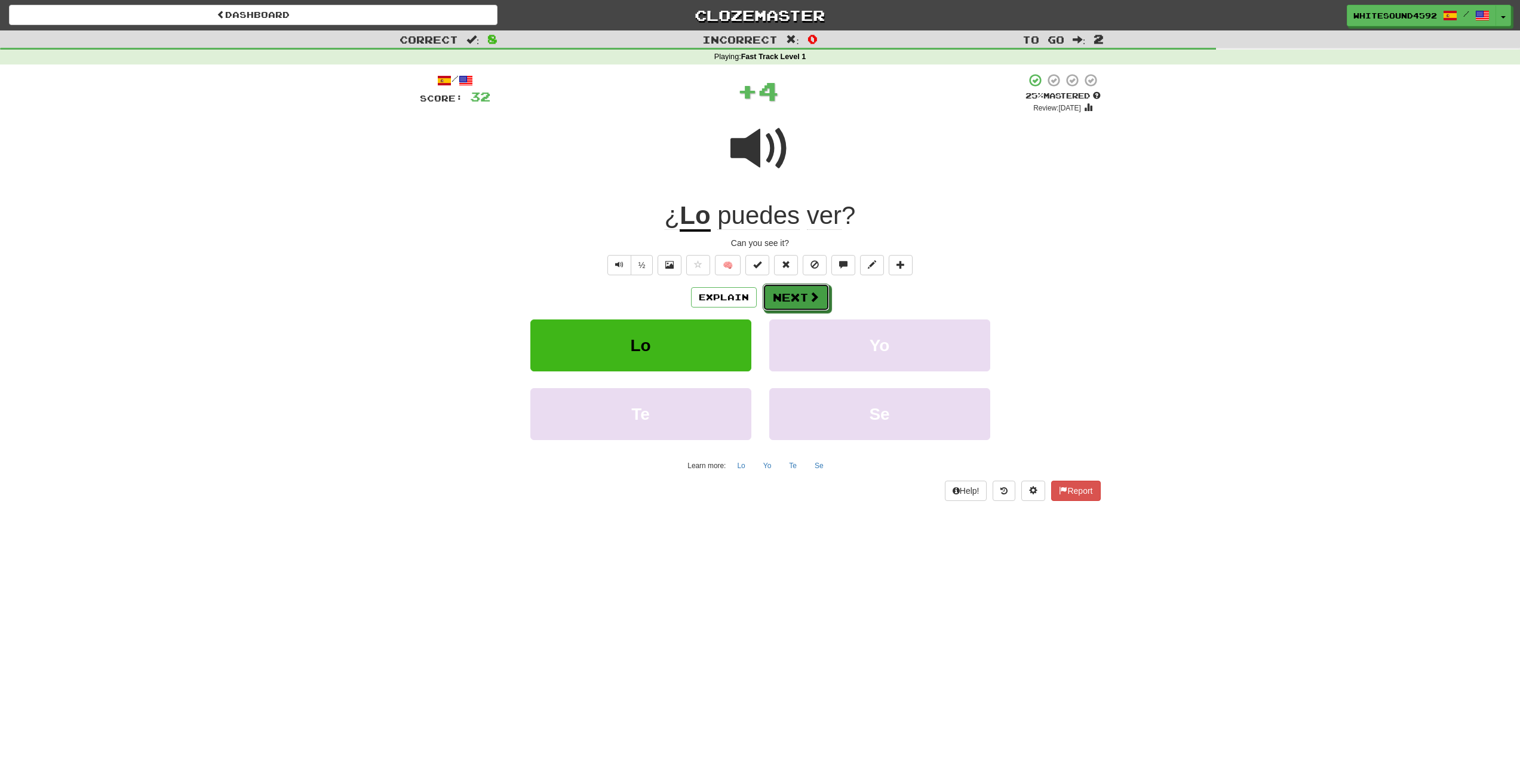
click at [814, 301] on span at bounding box center [814, 296] width 11 height 11
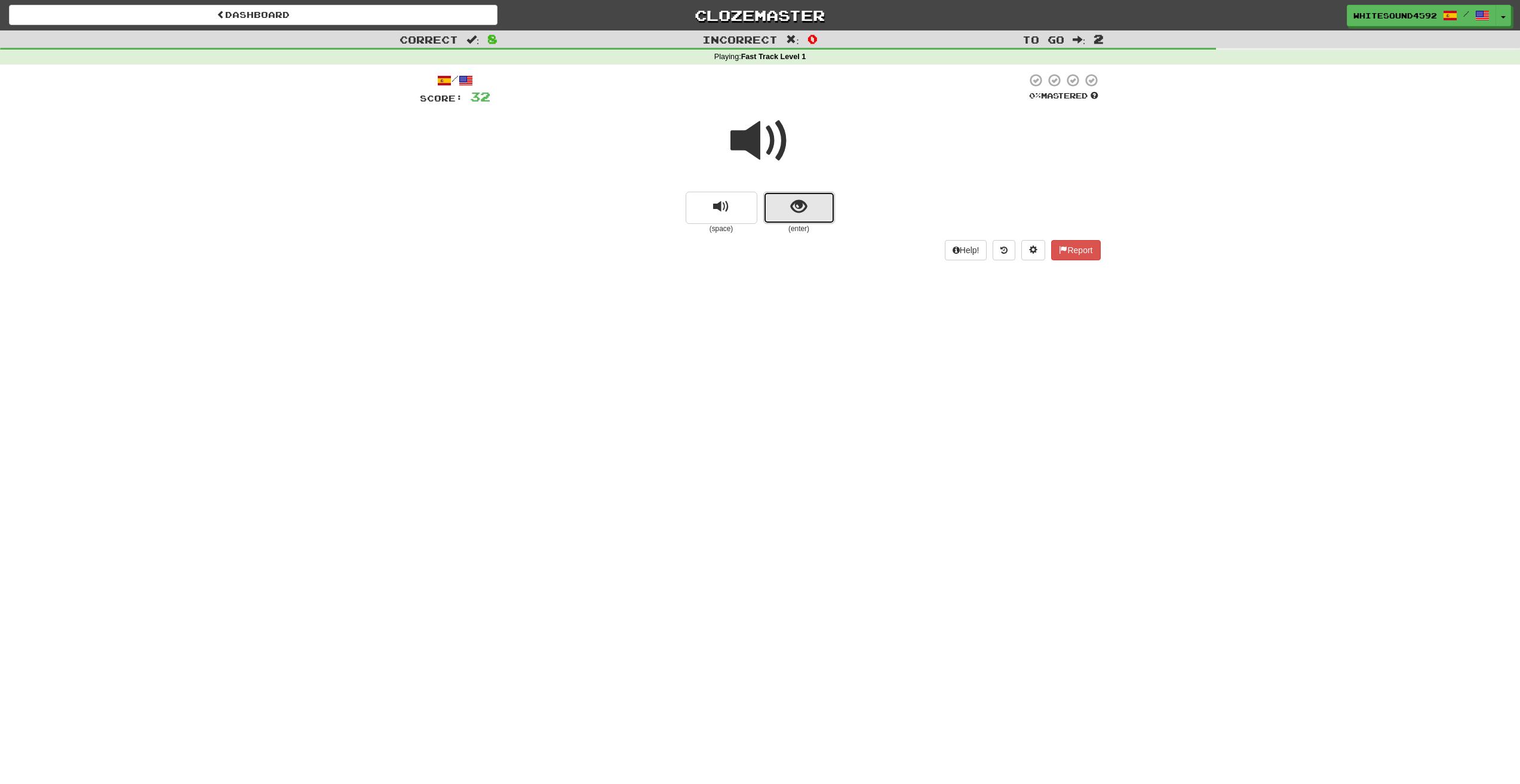
click at [790, 214] on button "show sentence" at bounding box center [800, 208] width 72 height 32
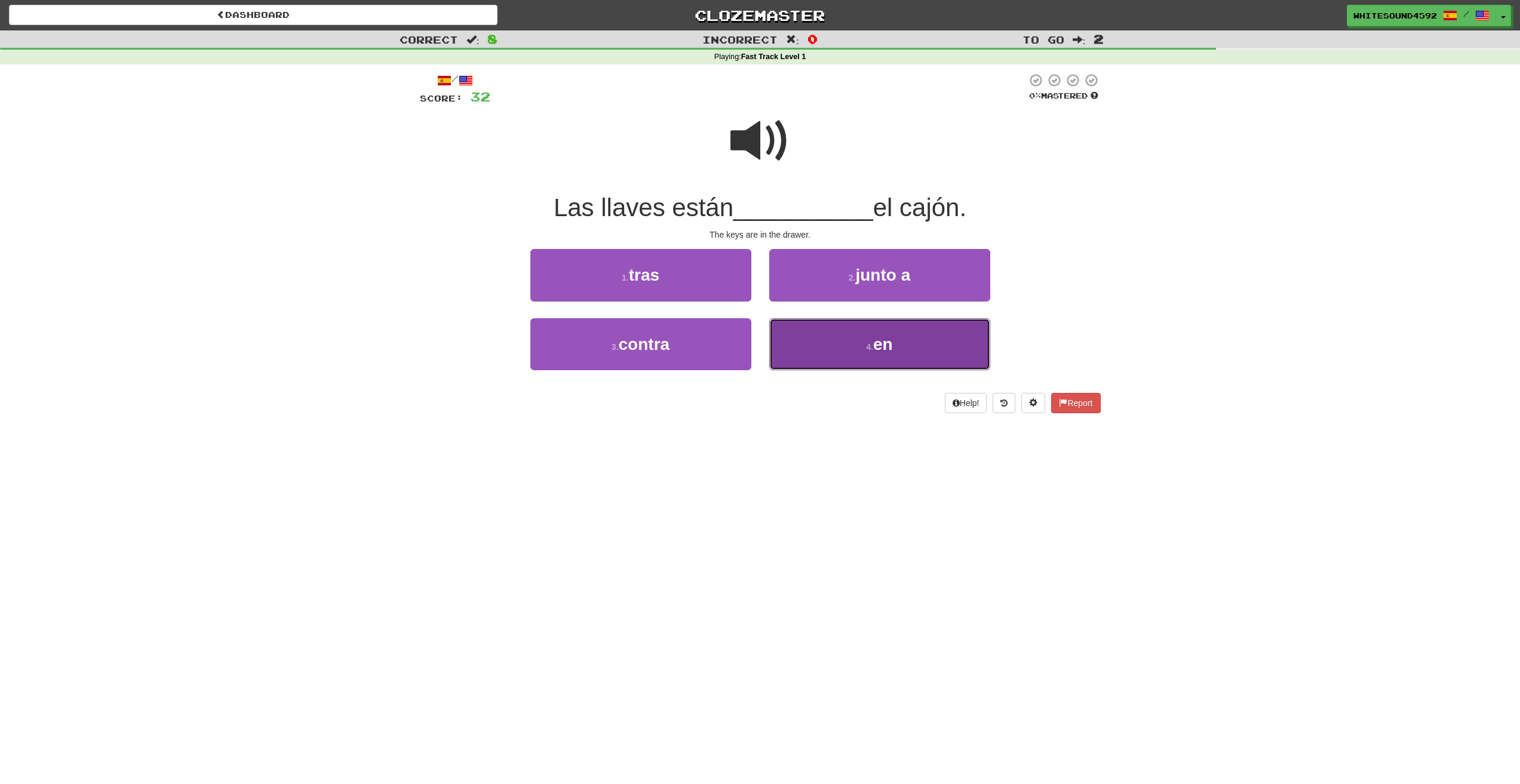
click at [854, 349] on button "4 . en" at bounding box center [879, 344] width 221 height 52
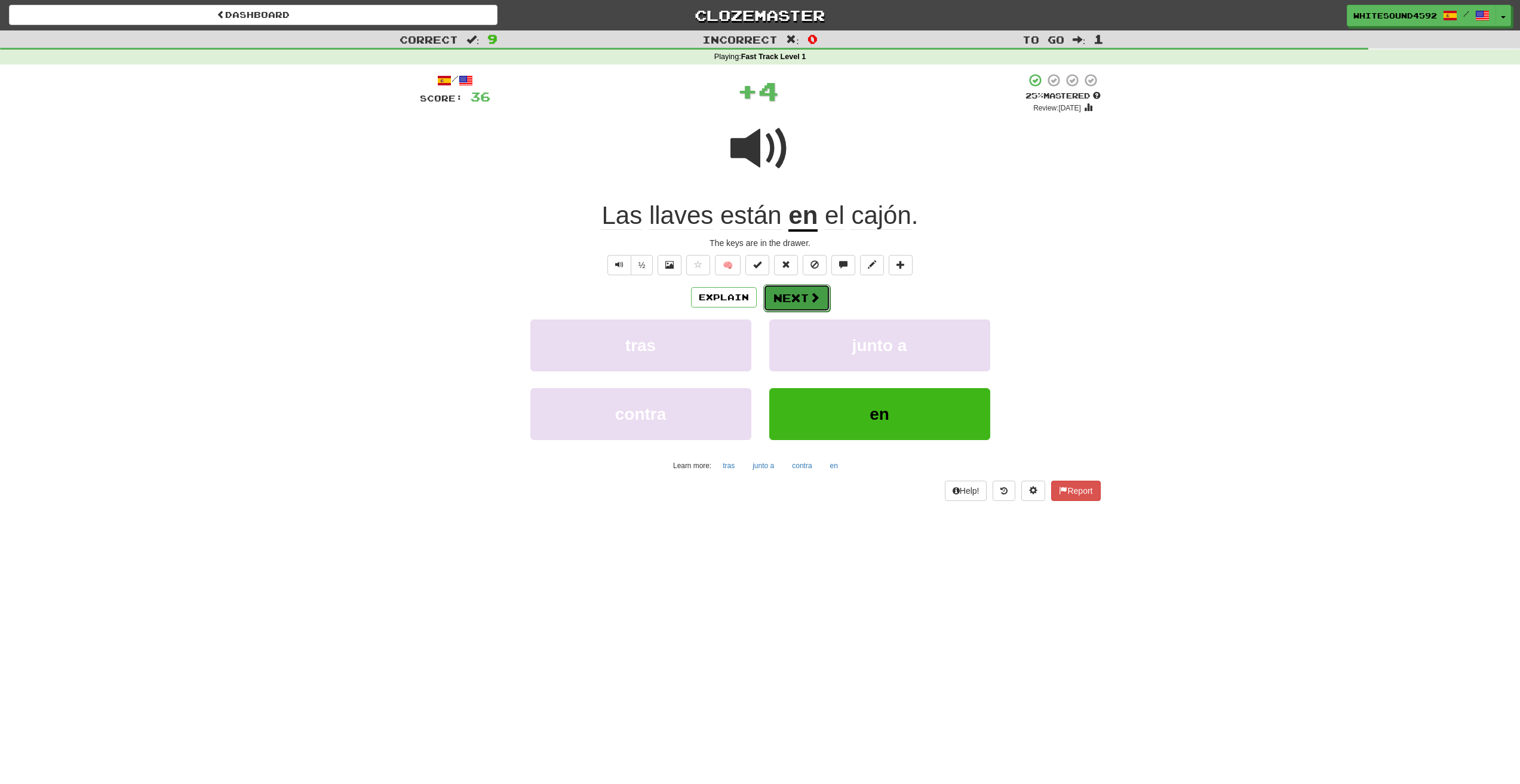
click at [812, 299] on span at bounding box center [815, 297] width 11 height 11
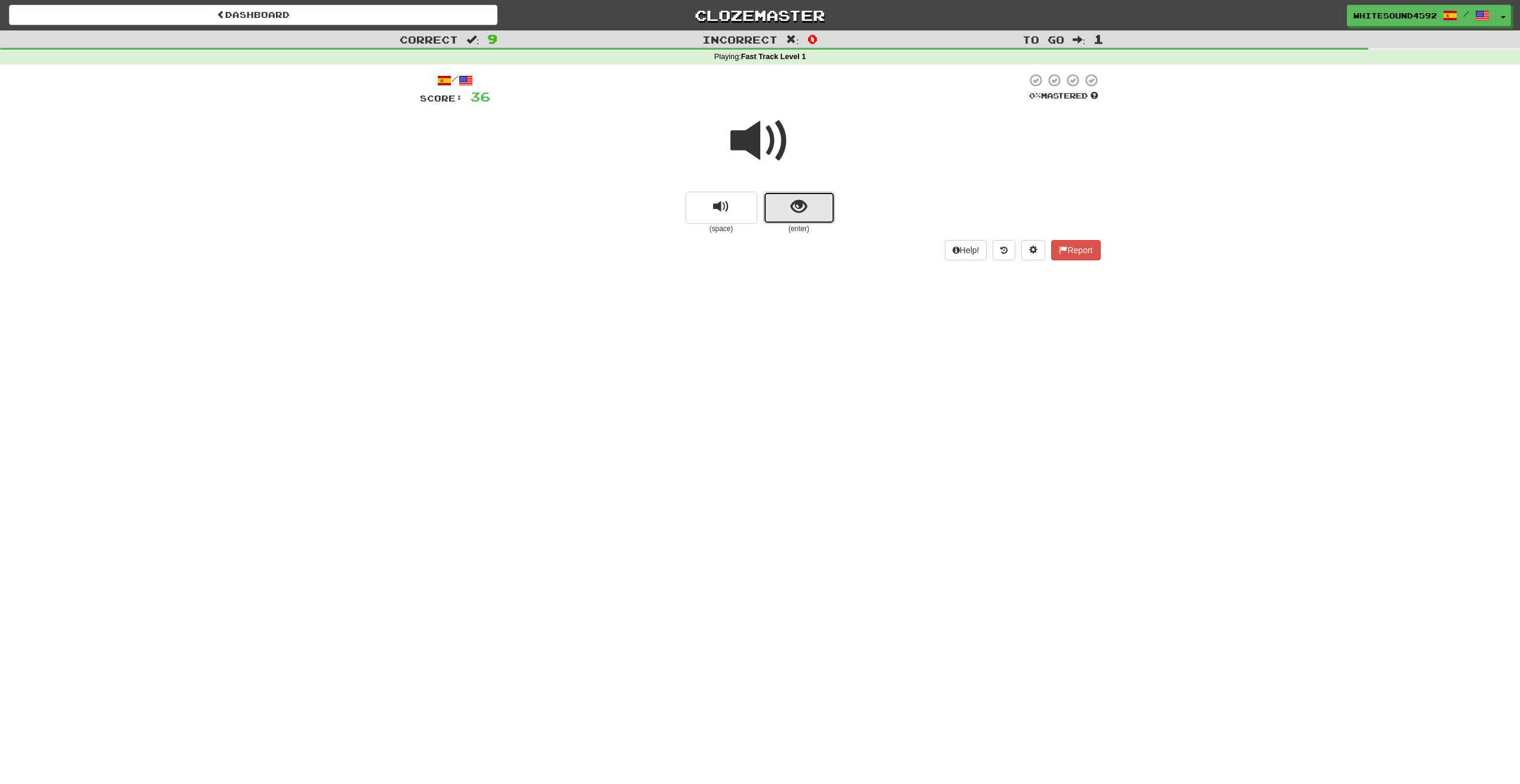
click at [782, 202] on button "show sentence" at bounding box center [800, 208] width 72 height 32
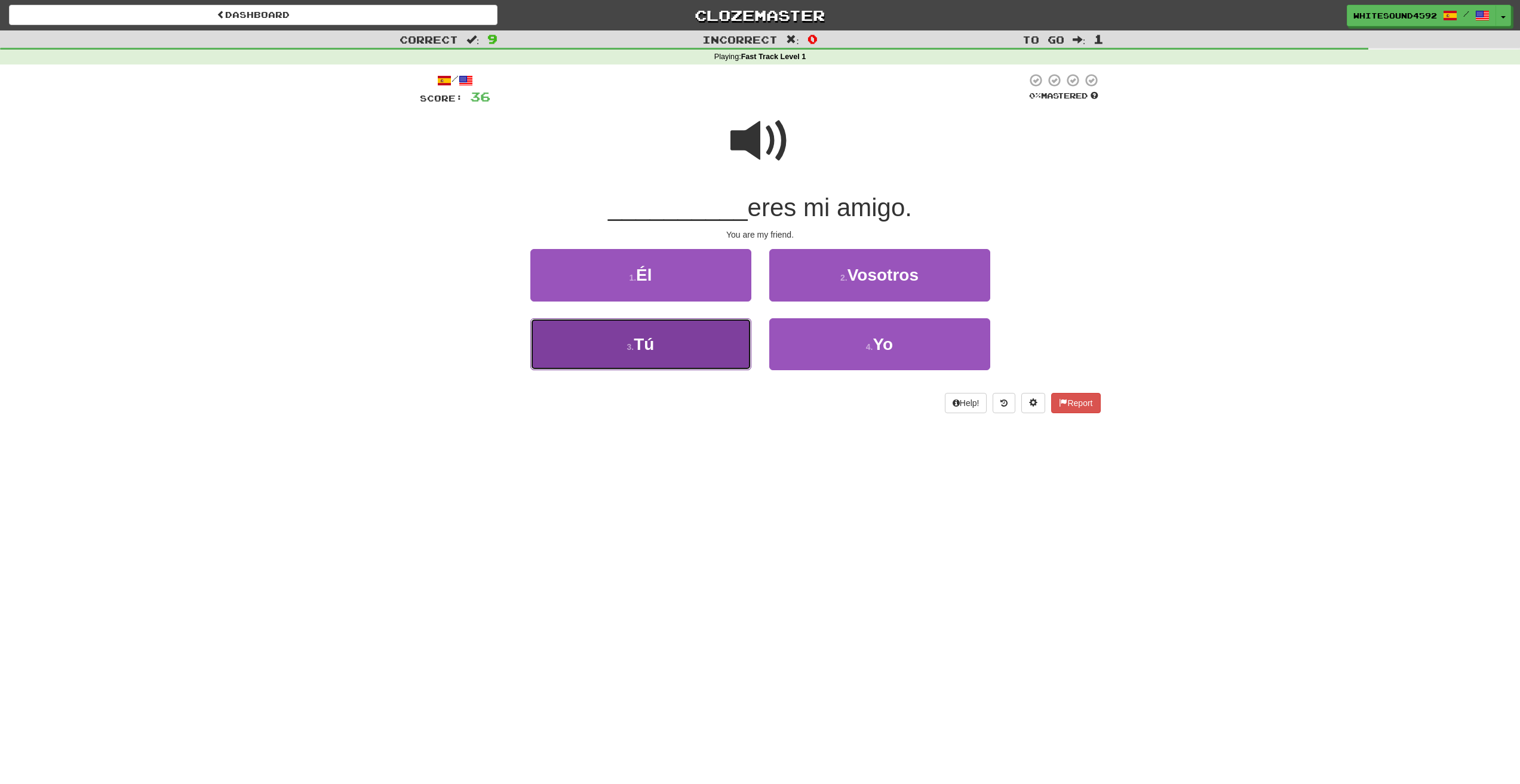
click at [670, 349] on button "3 . Tú" at bounding box center [641, 344] width 221 height 52
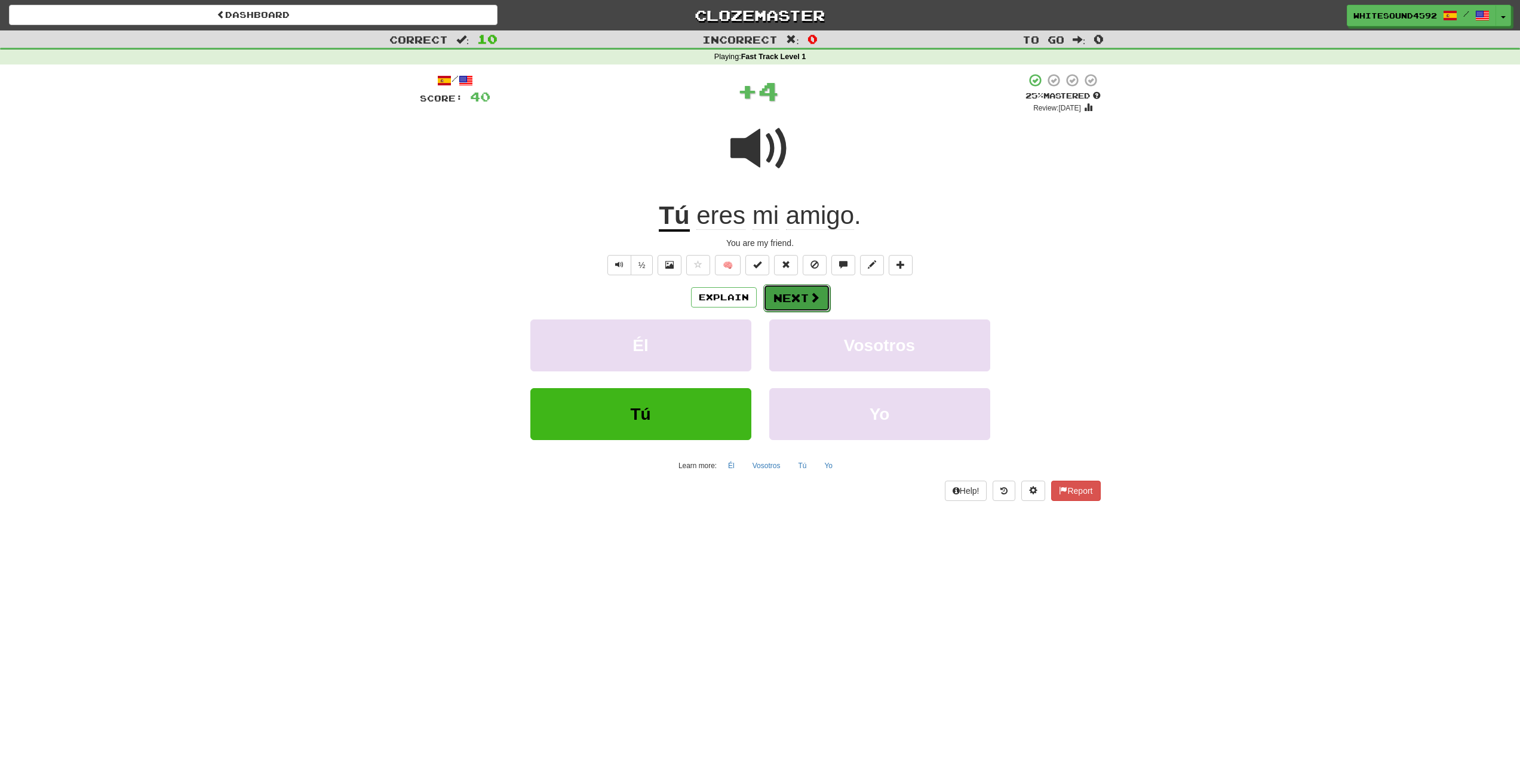
click at [800, 296] on button "Next" at bounding box center [797, 298] width 67 height 27
